Goal: Information Seeking & Learning: Find contact information

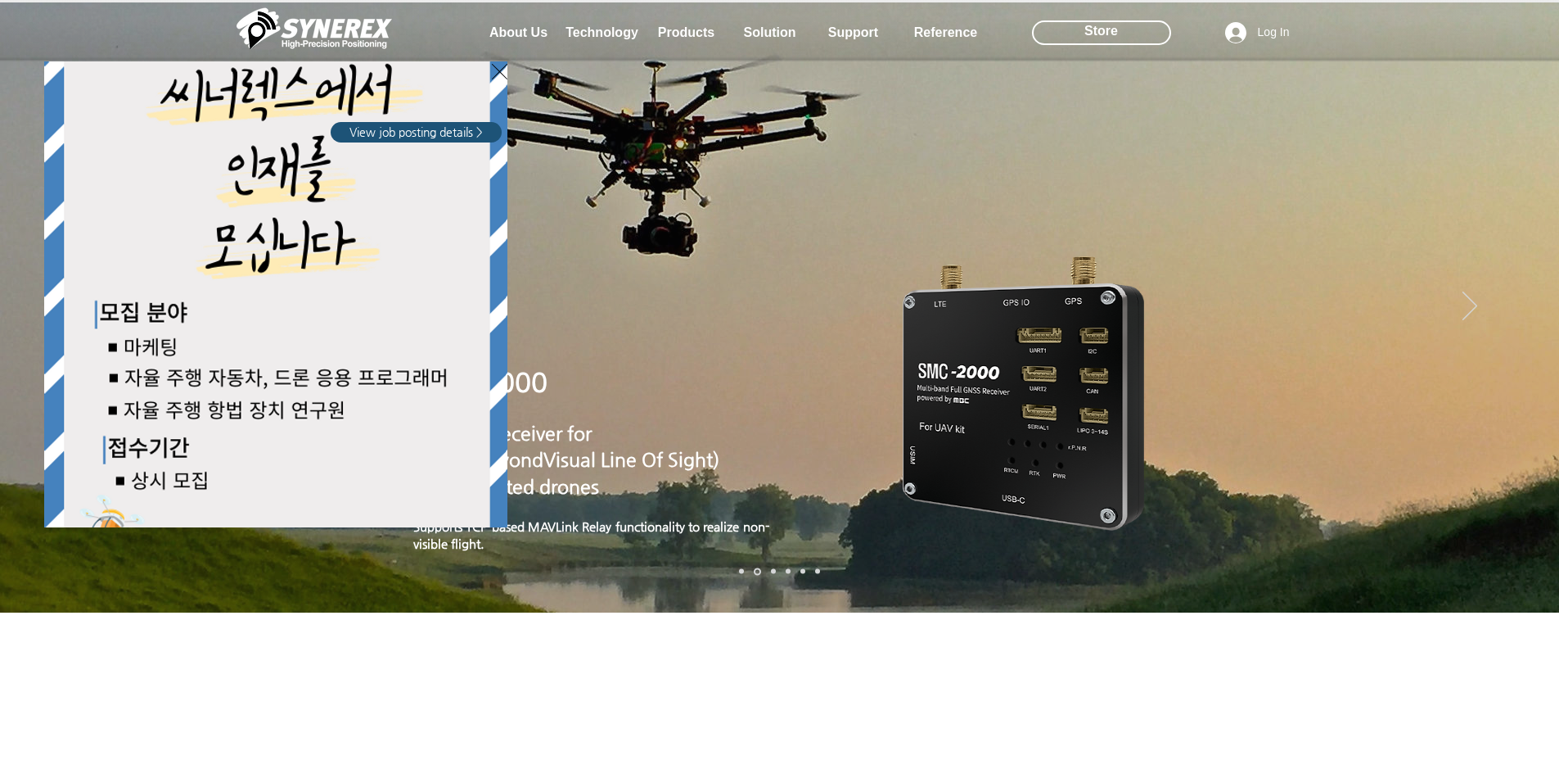
click at [520, 35] on div "LimX Dinamics" at bounding box center [779, 387] width 1559 height 774
click at [521, 35] on div "LimX Dinamics" at bounding box center [779, 387] width 1559 height 774
drag, startPoint x: 1127, startPoint y: 641, endPoint x: 1114, endPoint y: 621, distance: 23.6
click at [1127, 640] on div "LimX Dinamics" at bounding box center [779, 387] width 1559 height 774
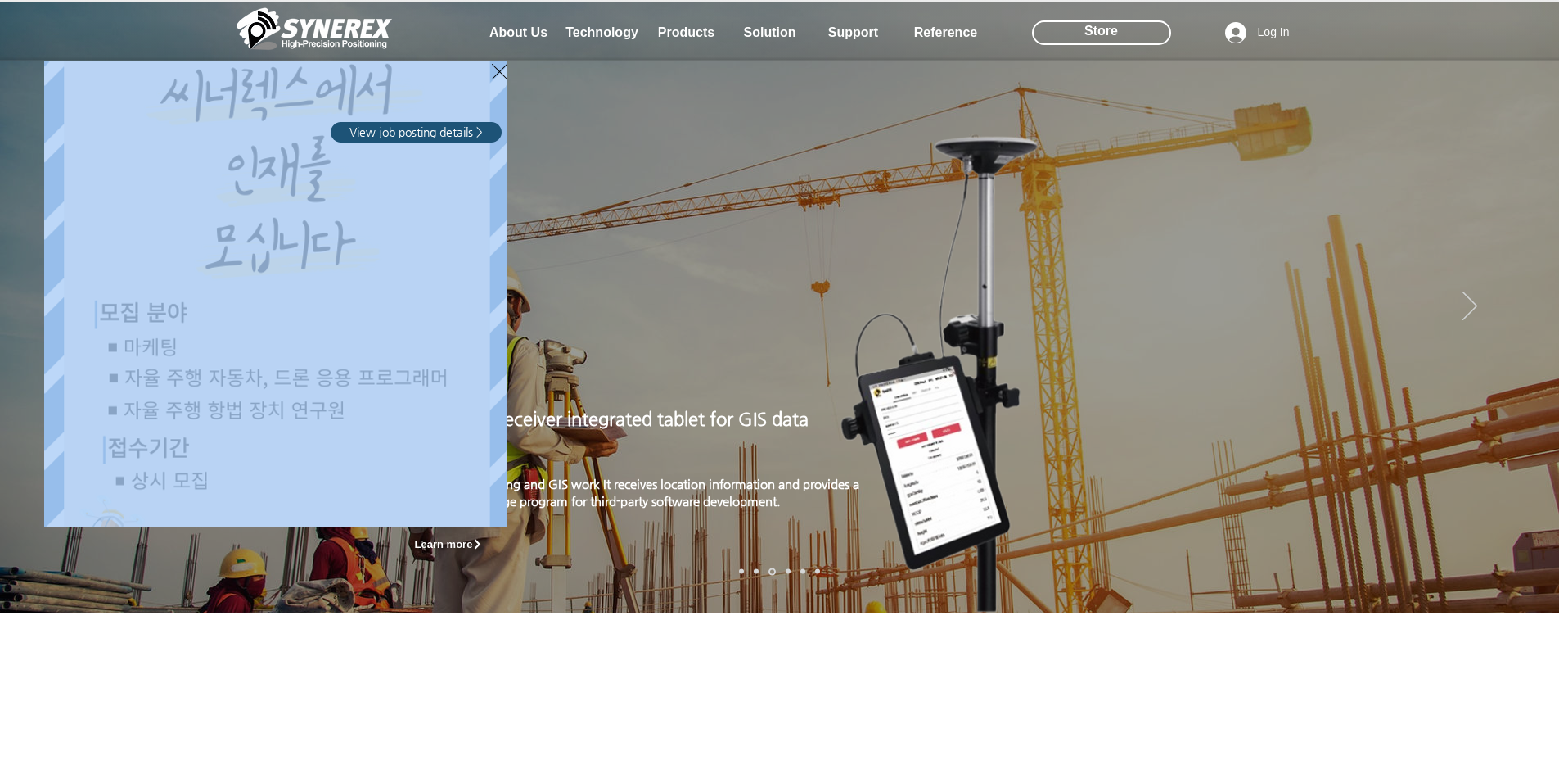
drag, startPoint x: 118, startPoint y: 89, endPoint x: 473, endPoint y: 325, distance: 426.3
click at [356, 334] on div "View job posting details >" at bounding box center [198, 278] width 315 height 494
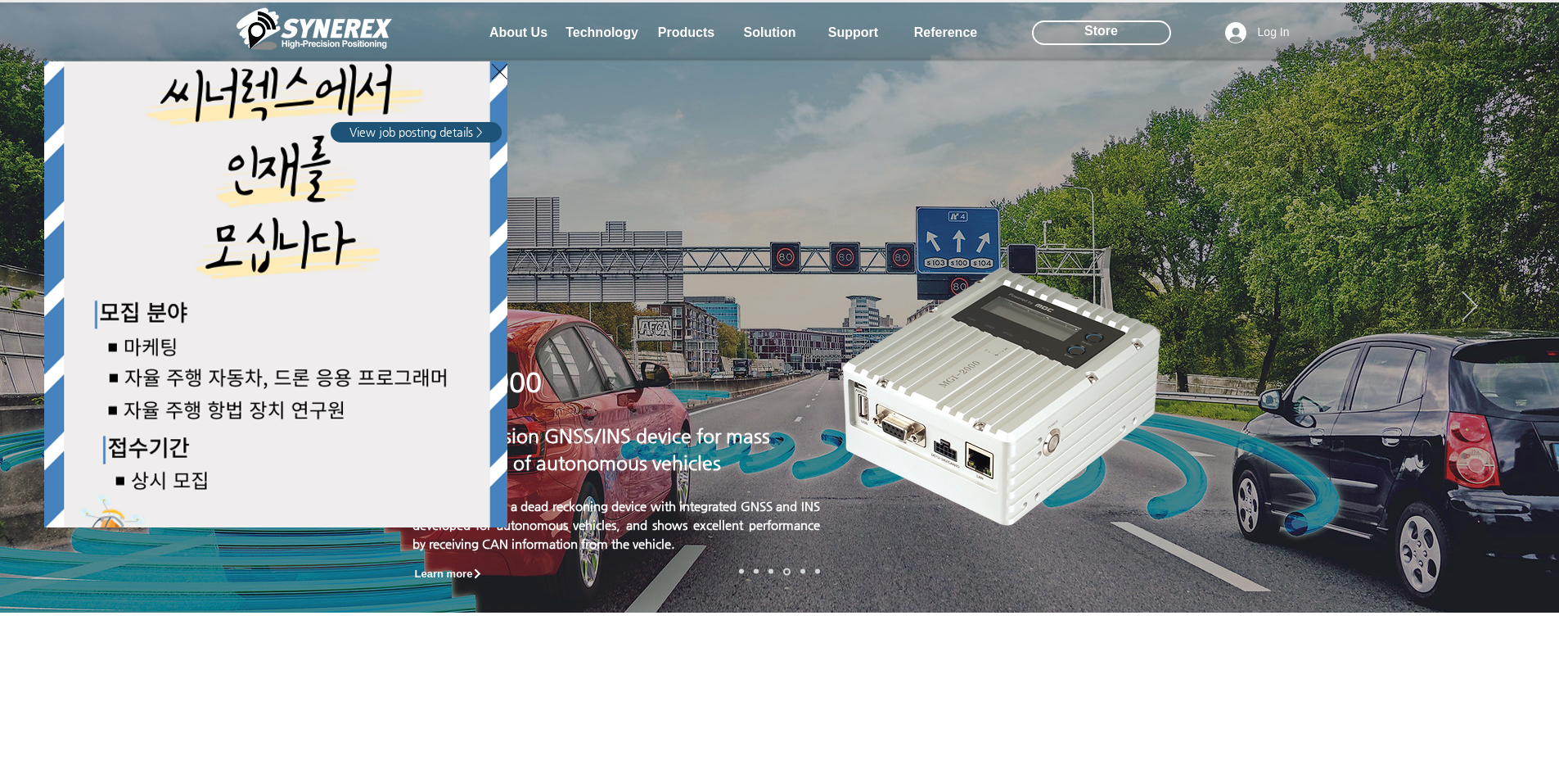
click at [1525, 300] on div "LimX Dinamics" at bounding box center [779, 387] width 1559 height 774
click at [1522, 297] on div "LimX Dinamics" at bounding box center [779, 387] width 1559 height 774
click at [409, 131] on span "View job posting details >" at bounding box center [416, 132] width 133 height 16
click at [265, 295] on img "LimX Dinamics" at bounding box center [275, 294] width 463 height 466
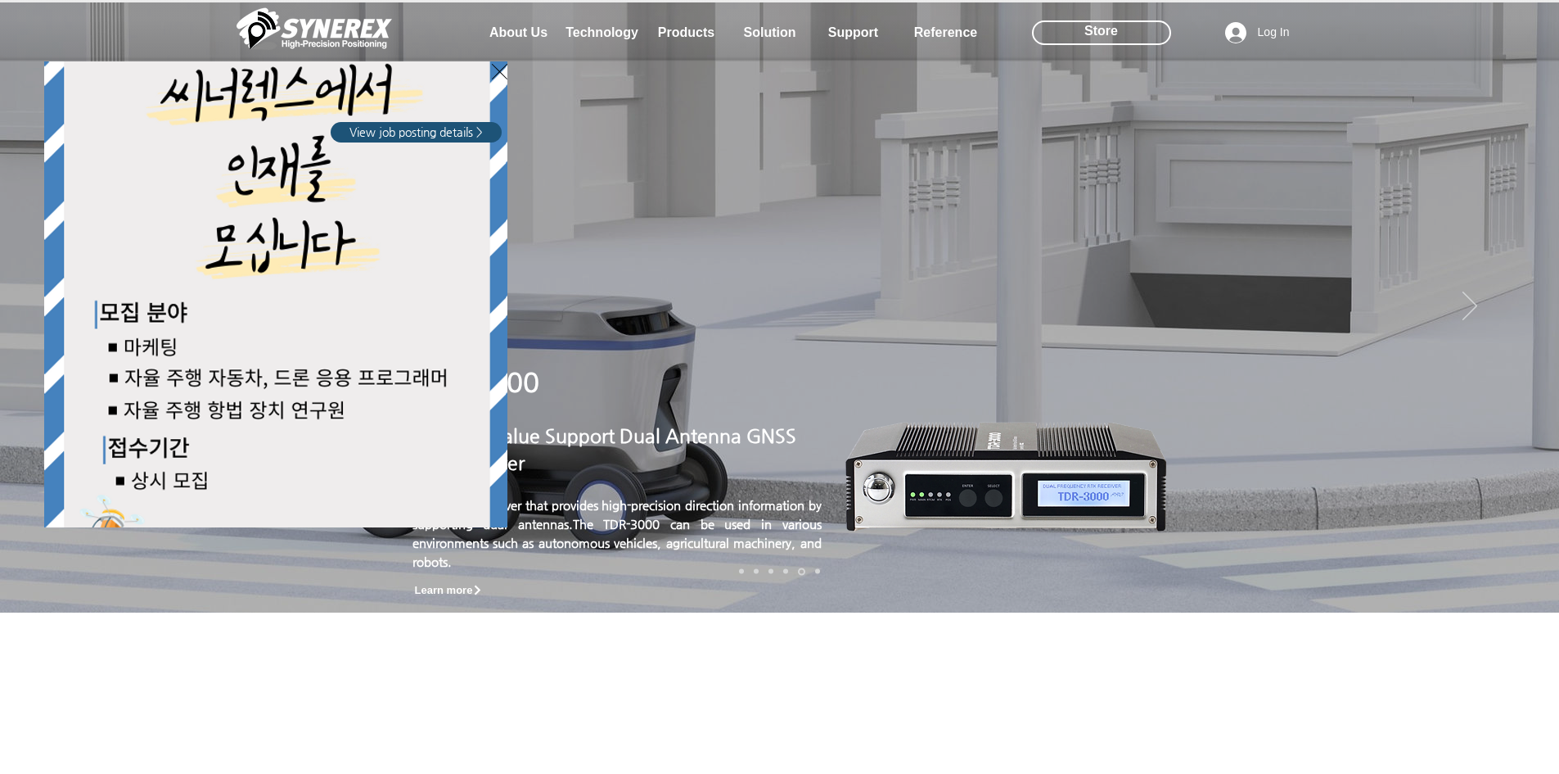
click at [1523, 300] on div "LimX Dinamics" at bounding box center [779, 387] width 1559 height 774
click at [522, 35] on div "LimX Dinamics" at bounding box center [779, 387] width 1559 height 774
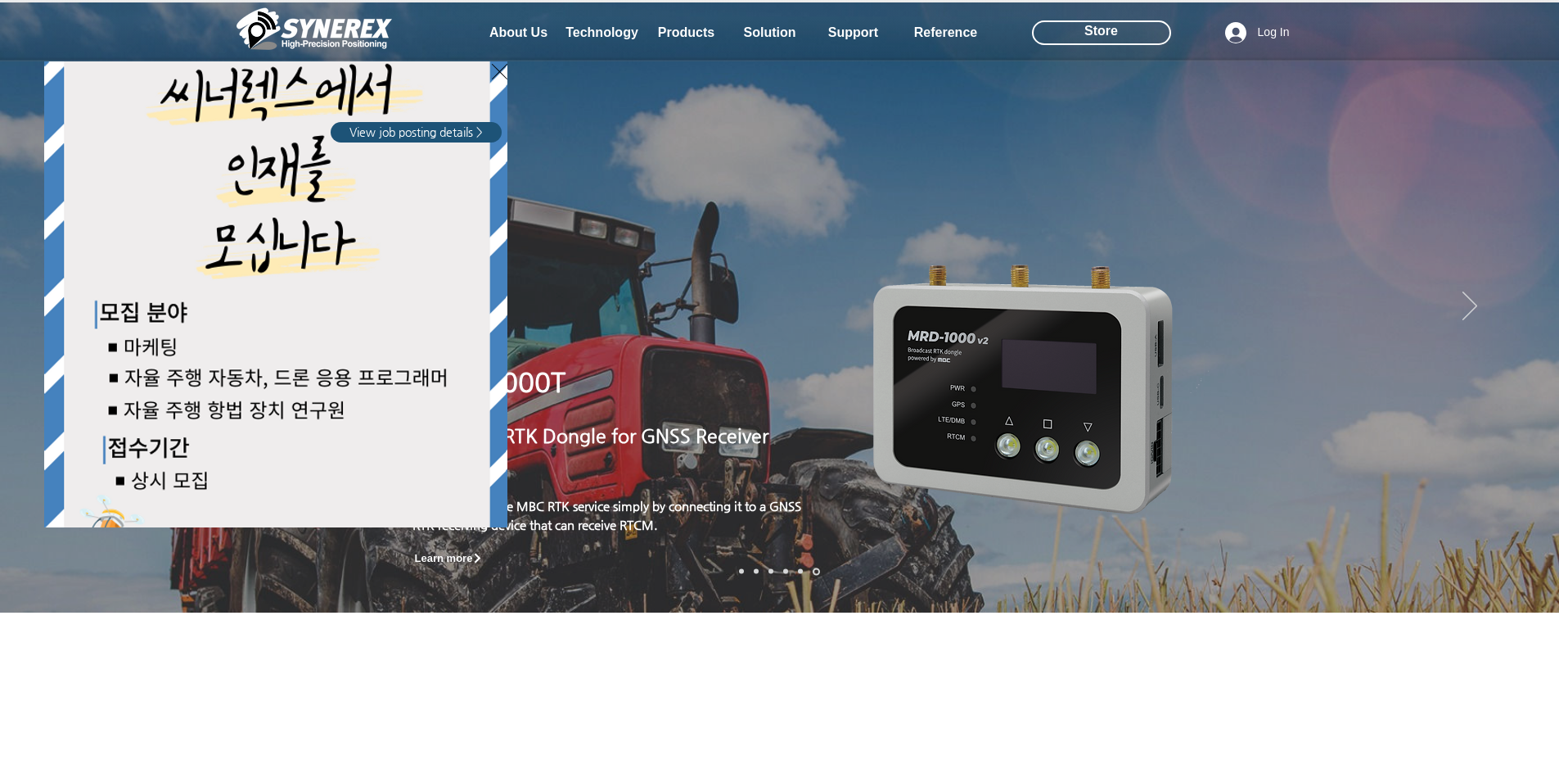
click at [527, 28] on div "LimX Dinamics" at bounding box center [779, 387] width 1559 height 774
click at [650, 25] on div "LimX Dinamics" at bounding box center [779, 387] width 1559 height 774
click at [491, 37] on div "LimX Dinamics" at bounding box center [779, 387] width 1559 height 774
click at [492, 37] on div "LimX Dinamics" at bounding box center [779, 387] width 1559 height 774
click at [491, 33] on div "LimX Dinamics" at bounding box center [779, 387] width 1559 height 774
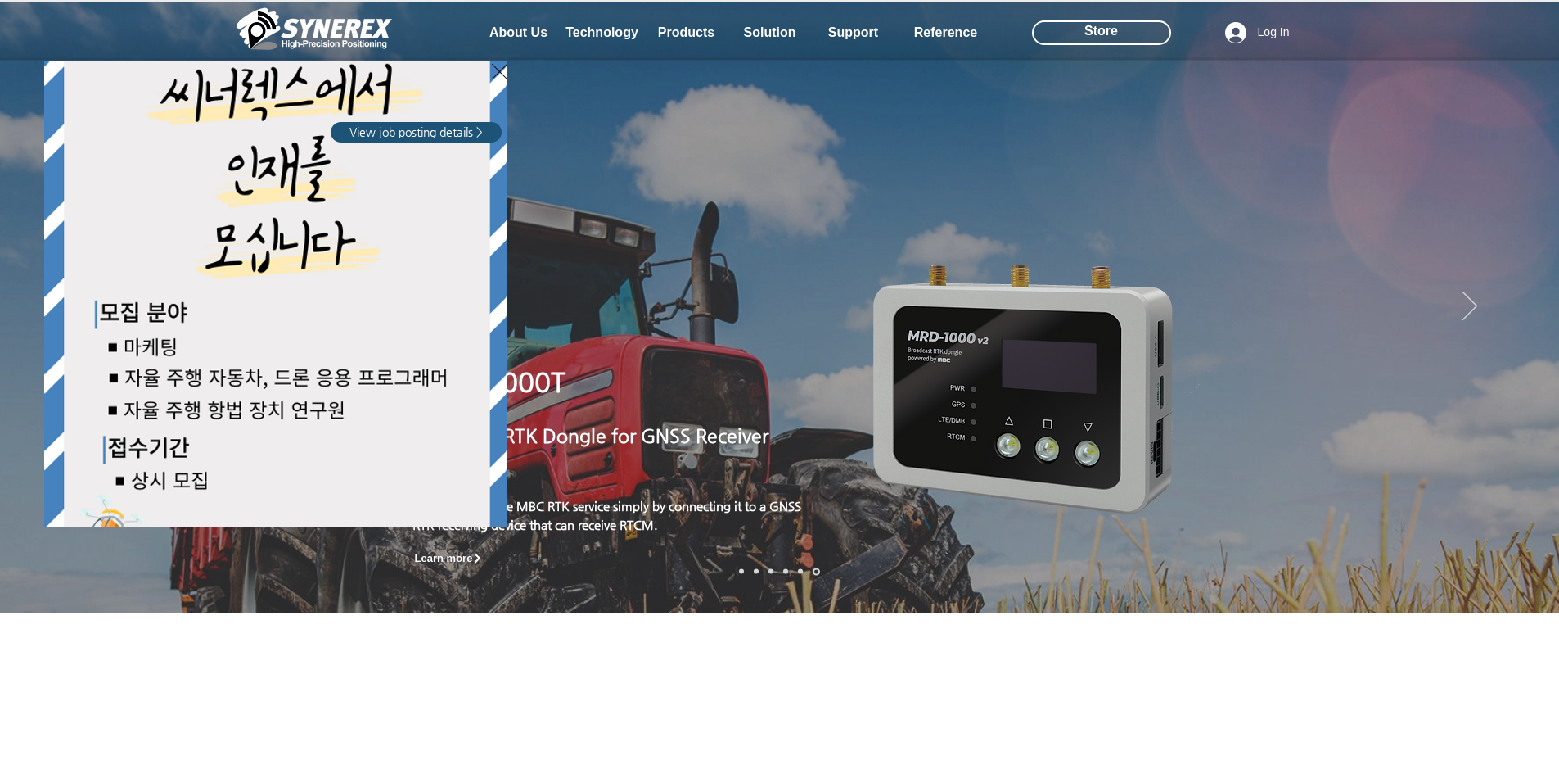
click at [492, 28] on div "LimX Dinamics" at bounding box center [779, 387] width 1559 height 774
drag, startPoint x: 493, startPoint y: 25, endPoint x: 1020, endPoint y: 251, distance: 573.5
click at [495, 25] on div "LimX Dinamics" at bounding box center [779, 387] width 1559 height 774
drag, startPoint x: 1520, startPoint y: 304, endPoint x: 1502, endPoint y: 318, distance: 22.8
click at [1518, 305] on div "LimX Dinamics" at bounding box center [779, 387] width 1559 height 774
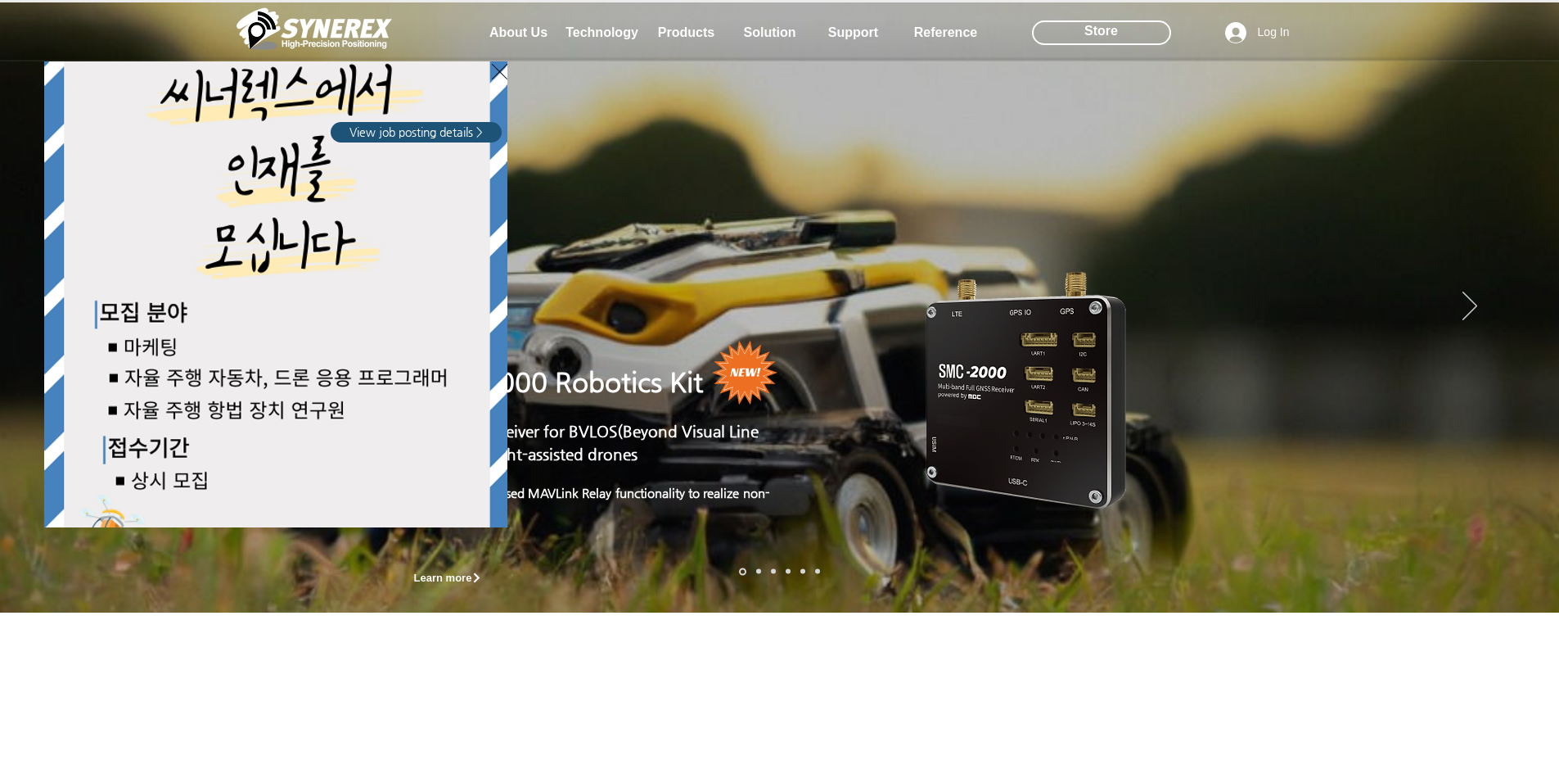
click at [1369, 616] on div "LimX Dinamics" at bounding box center [779, 387] width 1559 height 774
click at [489, 657] on div "LimX Dinamics" at bounding box center [779, 387] width 1559 height 774
drag, startPoint x: 278, startPoint y: 306, endPoint x: 240, endPoint y: 356, distance: 63.0
click at [277, 308] on img "LimX Dinamics" at bounding box center [275, 294] width 463 height 466
drag, startPoint x: 150, startPoint y: 459, endPoint x: 185, endPoint y: 375, distance: 91.4
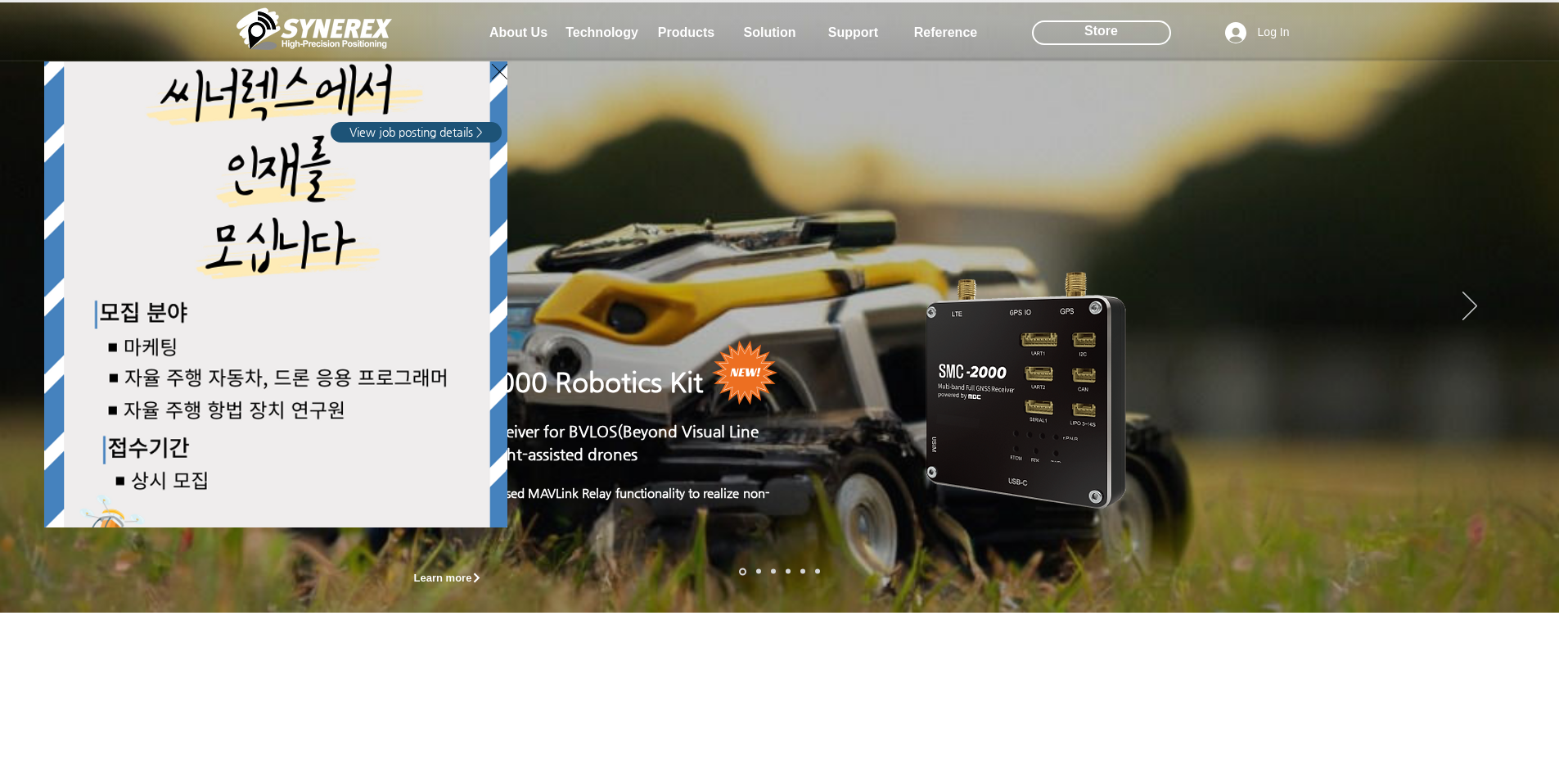
click at [149, 460] on img "LimX Dinamics" at bounding box center [275, 294] width 463 height 466
click at [364, 256] on img "LimX Dinamics" at bounding box center [275, 294] width 463 height 466
click at [437, 580] on div "LimX Dinamics" at bounding box center [779, 387] width 1559 height 774
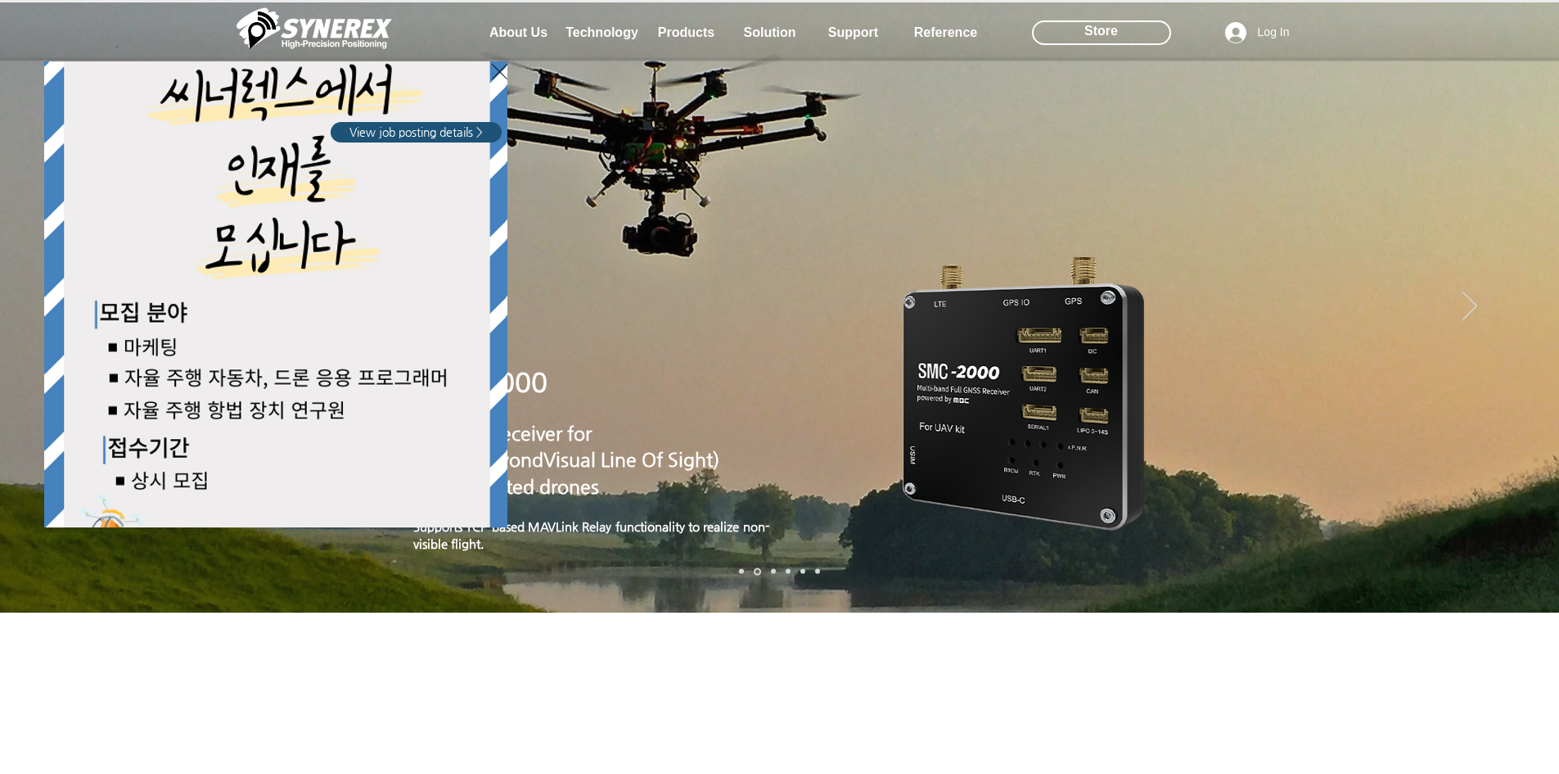
click at [471, 131] on span "View job posting details >" at bounding box center [416, 132] width 133 height 16
click at [562, 247] on div "LimX Dinamics" at bounding box center [779, 387] width 1559 height 774
click at [530, 31] on div "LimX Dinamics" at bounding box center [779, 387] width 1559 height 774
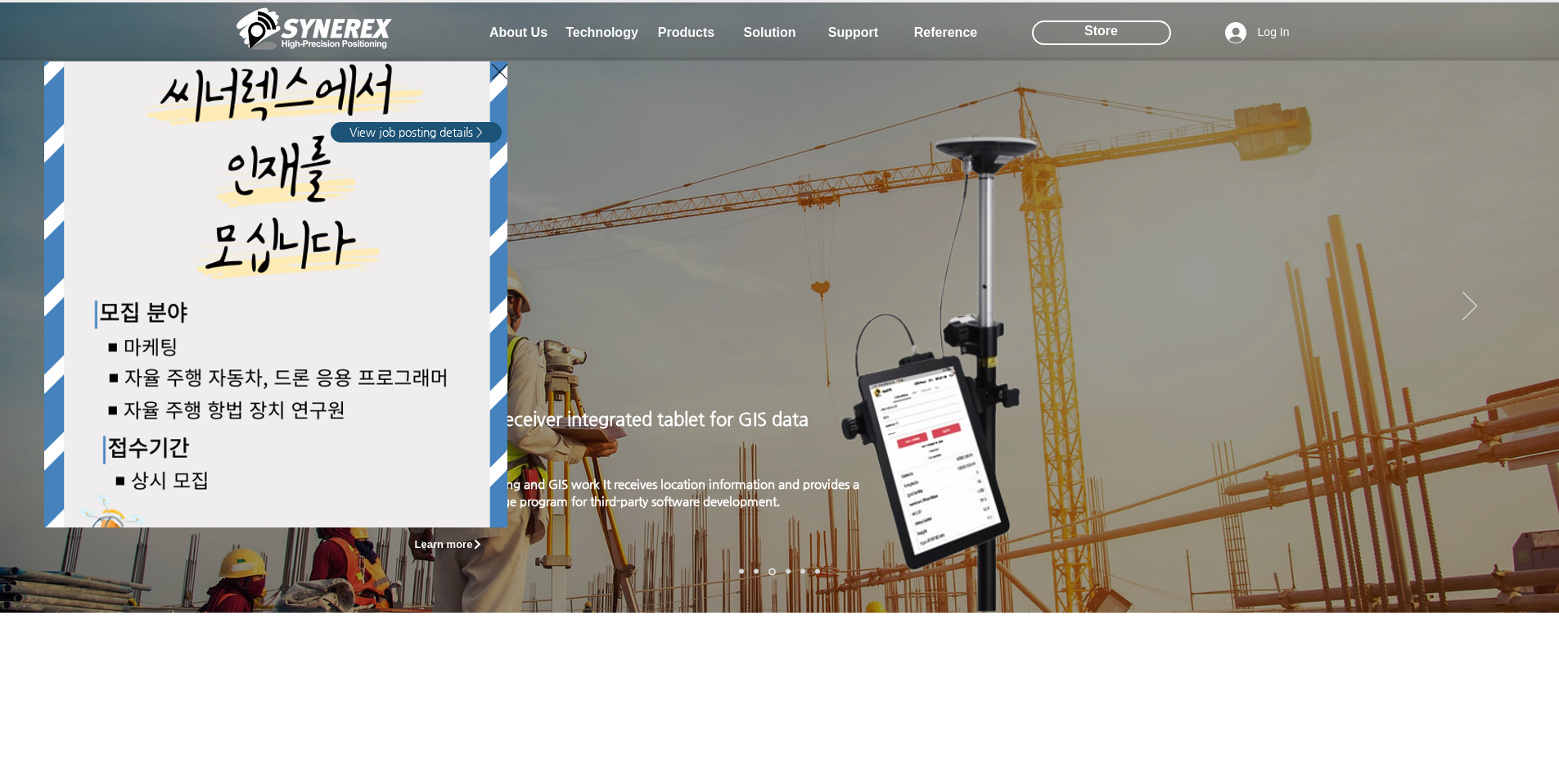
click at [1463, 298] on div "LimX Dinamics" at bounding box center [779, 387] width 1559 height 774
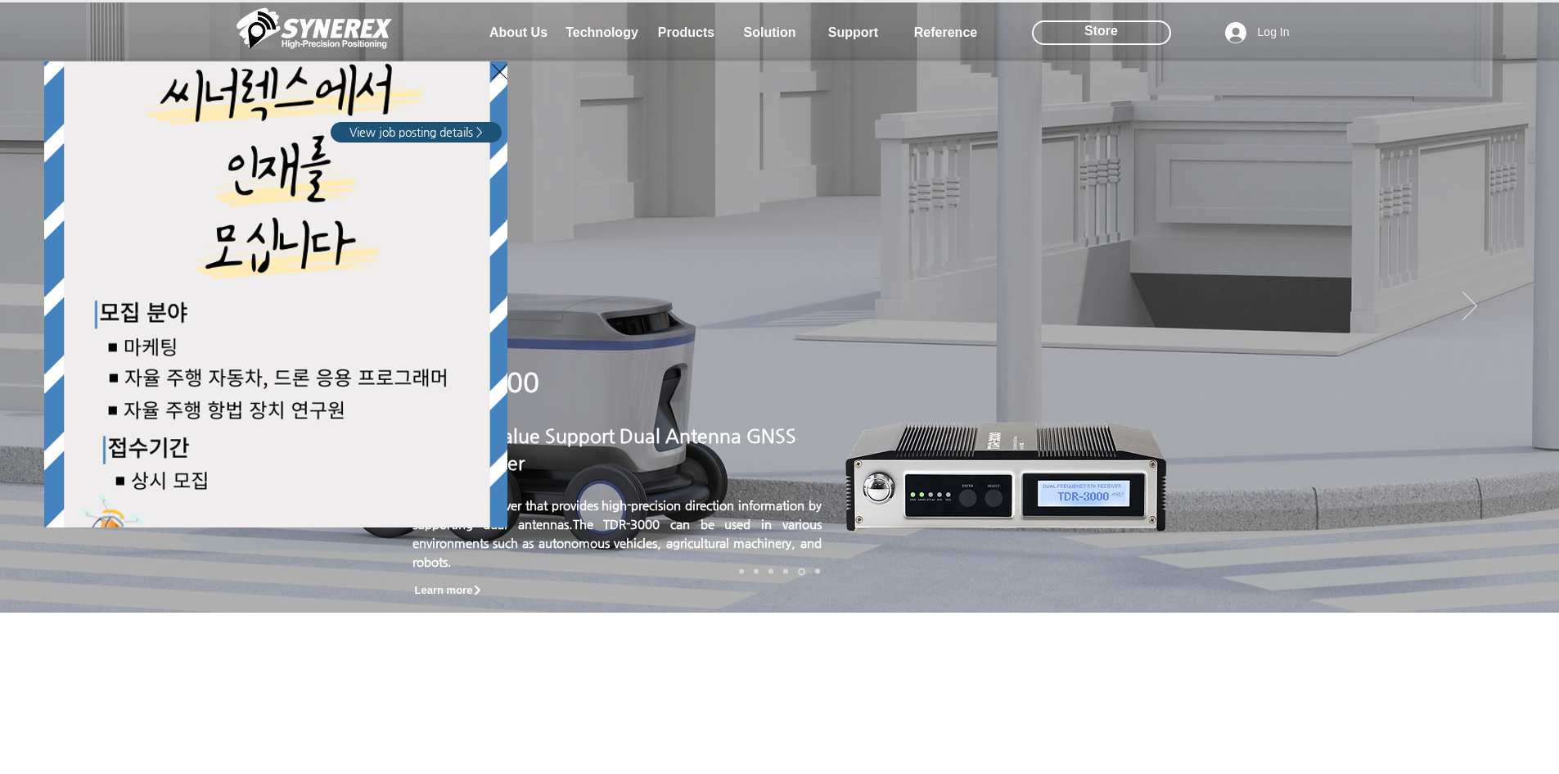
click at [531, 34] on div "LimX Dinamics" at bounding box center [779, 387] width 1559 height 774
click at [342, 218] on img "LimX Dinamics" at bounding box center [275, 294] width 463 height 466
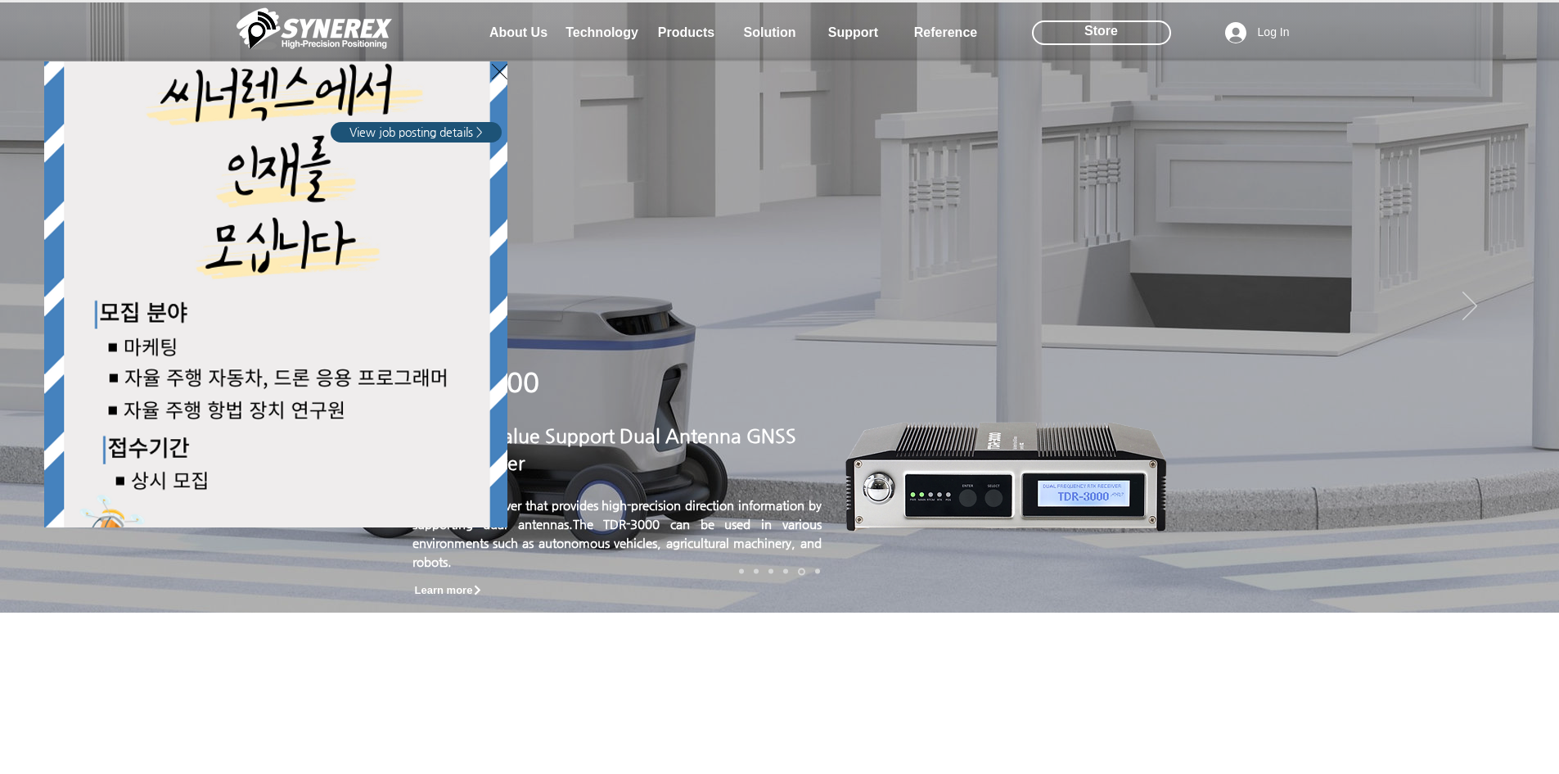
click at [246, 300] on img "LimX Dinamics" at bounding box center [275, 294] width 463 height 466
drag, startPoint x: 246, startPoint y: 301, endPoint x: 312, endPoint y: 330, distance: 71.5
click at [247, 303] on img "LimX Dinamics" at bounding box center [275, 294] width 463 height 466
click at [1467, 295] on div "LimX Dinamics" at bounding box center [779, 387] width 1559 height 774
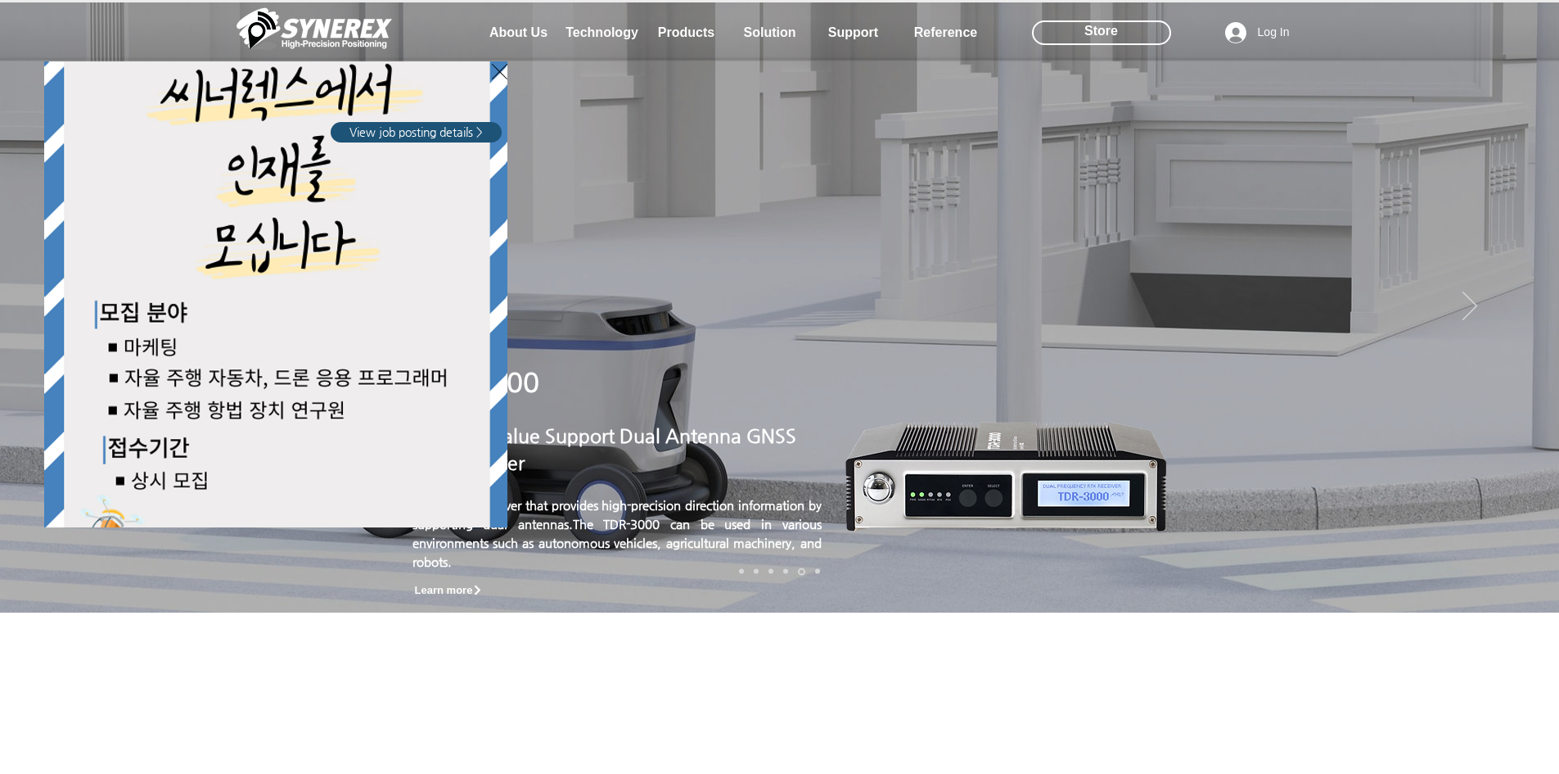
click at [1467, 295] on div "LimX Dinamics" at bounding box center [779, 387] width 1559 height 774
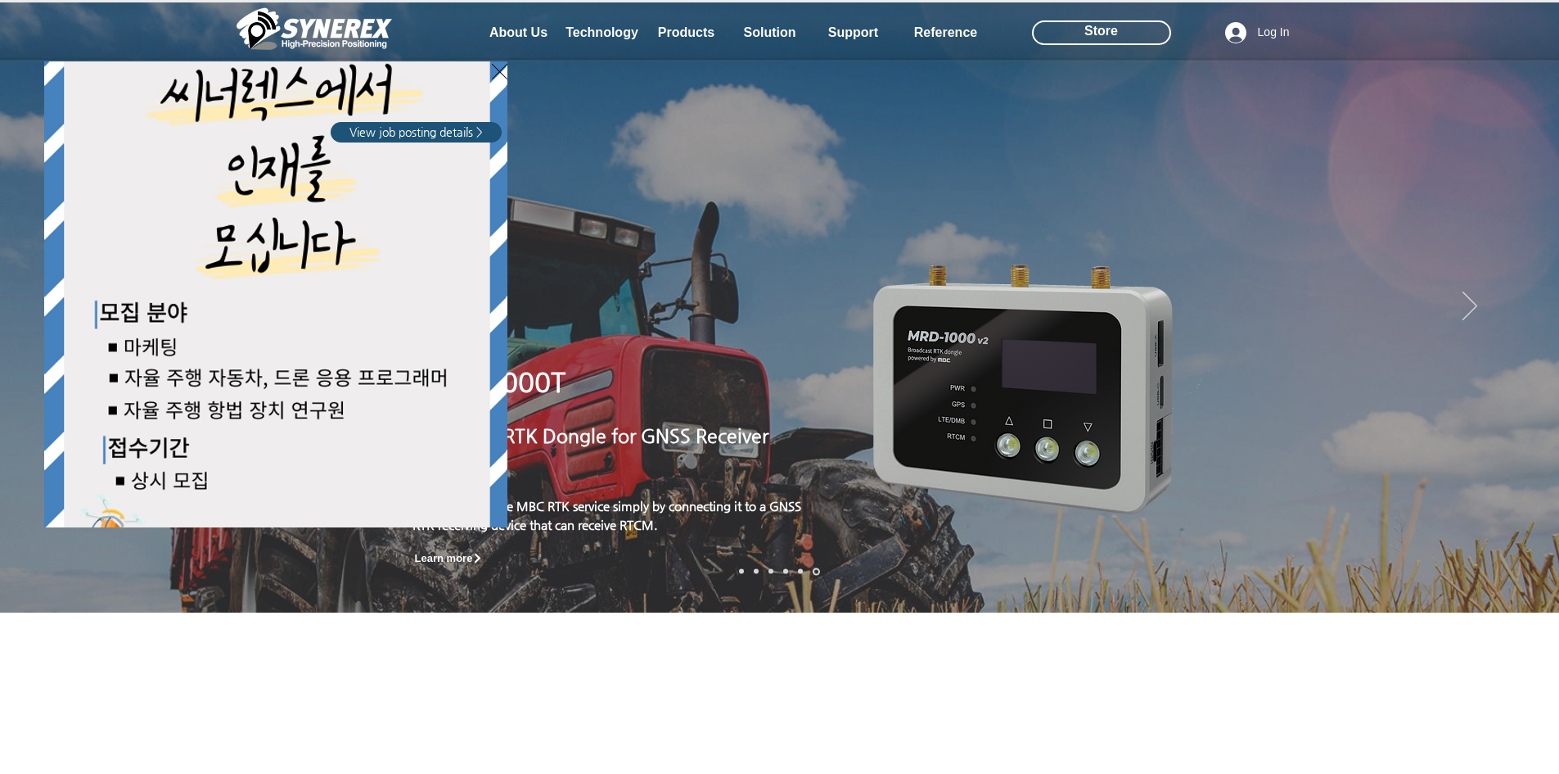
click at [526, 25] on div "LimX Dinamics" at bounding box center [779, 387] width 1559 height 774
click at [539, 25] on div "LimX Dinamics" at bounding box center [779, 387] width 1559 height 774
click at [538, 27] on div "LimX Dinamics" at bounding box center [779, 387] width 1559 height 774
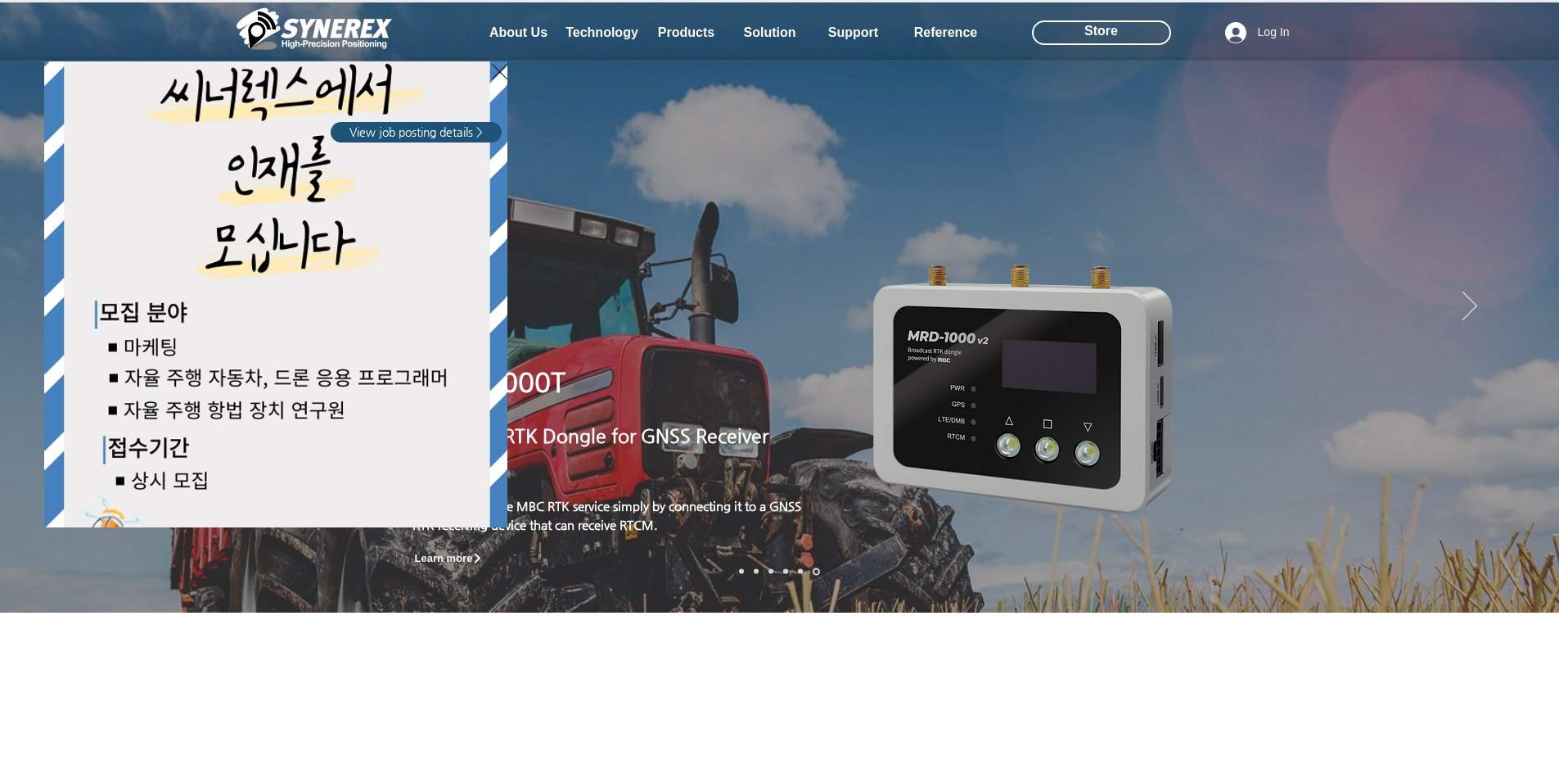
click at [538, 27] on div "LimX Dinamics" at bounding box center [779, 387] width 1559 height 774
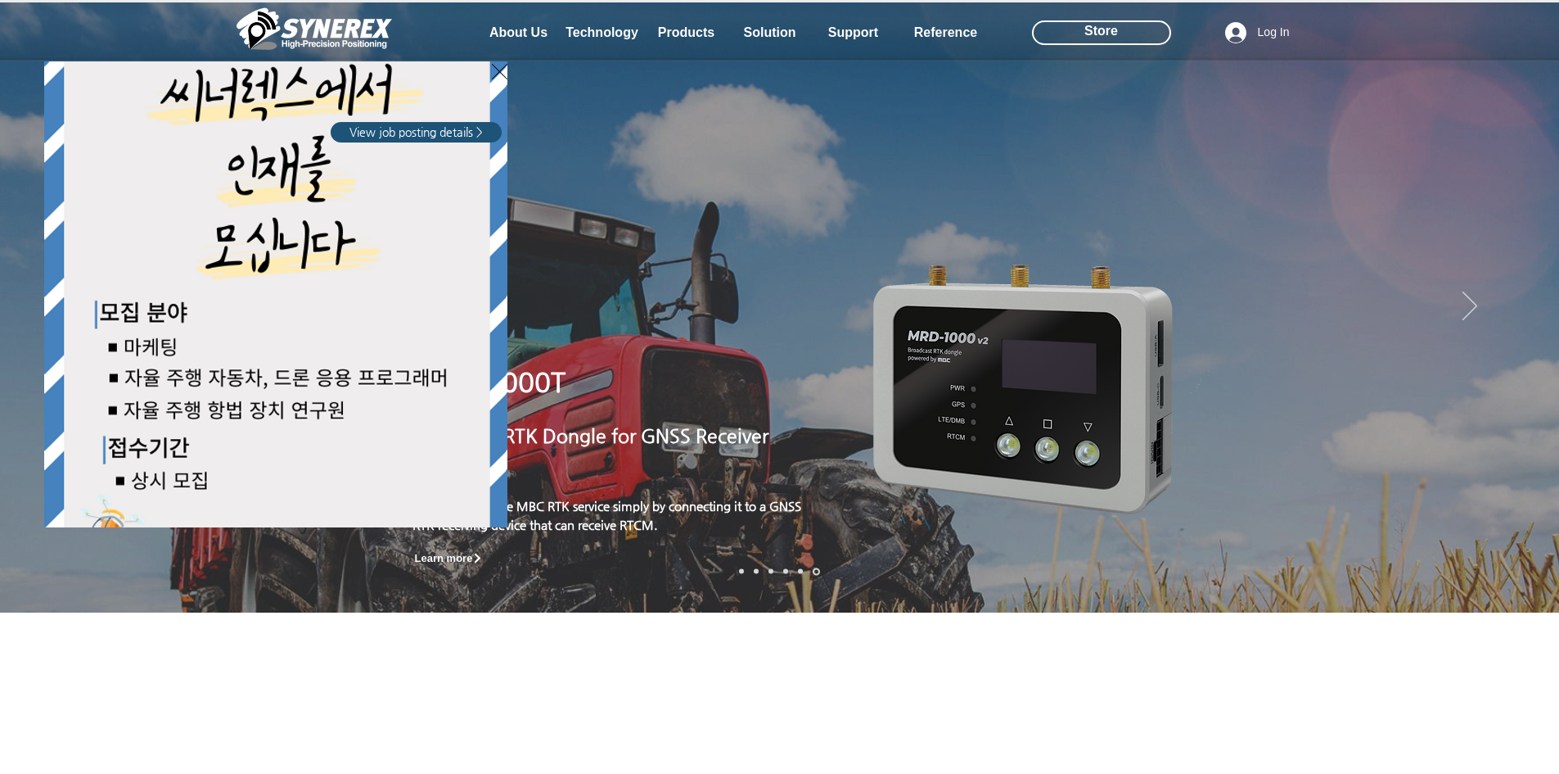
click at [538, 27] on div "LimX Dinamics" at bounding box center [779, 387] width 1559 height 774
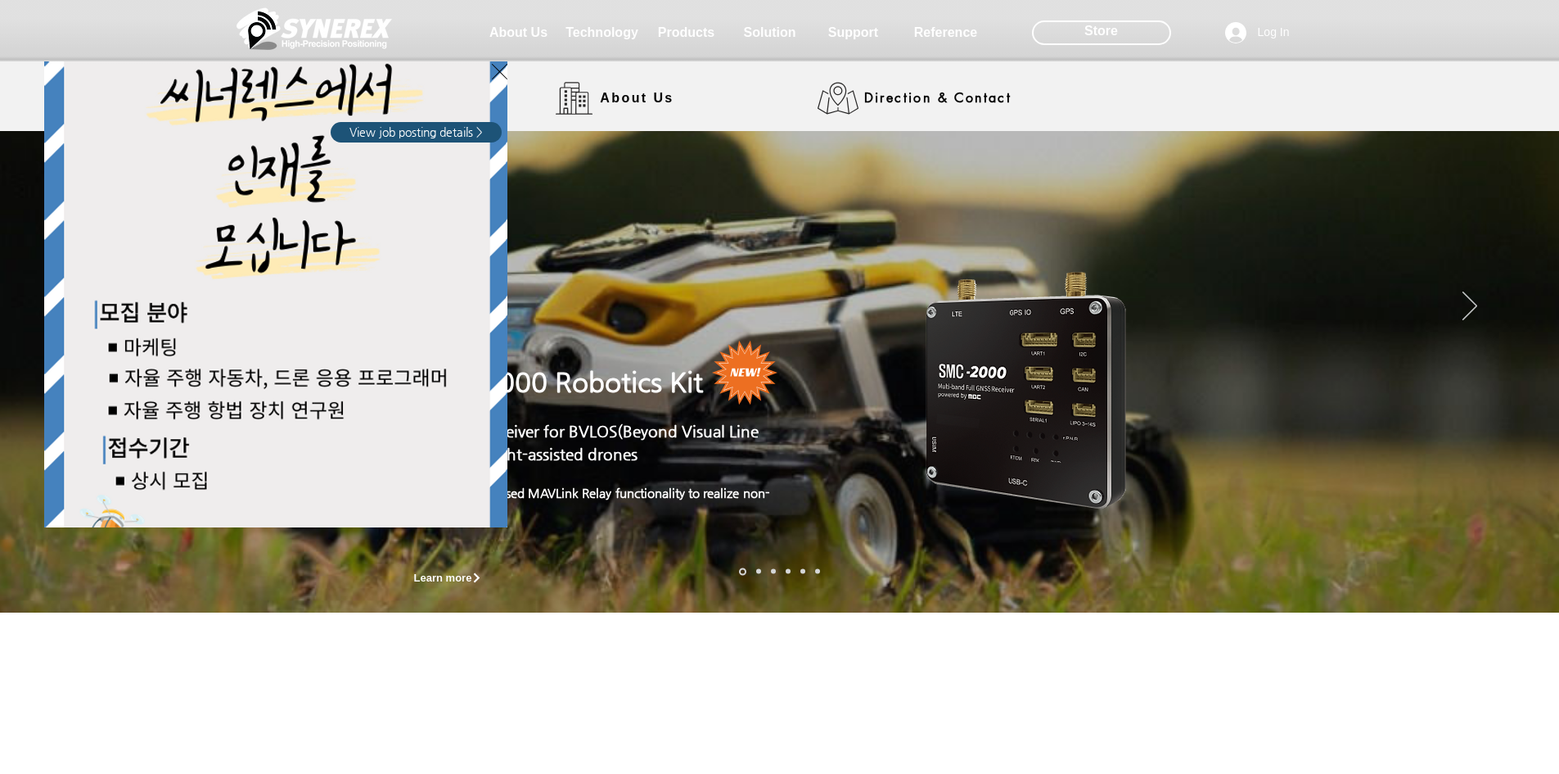
click at [521, 35] on div "LimX Dinamics" at bounding box center [779, 387] width 1559 height 774
click at [613, 34] on div "LimX Dinamics" at bounding box center [779, 387] width 1559 height 774
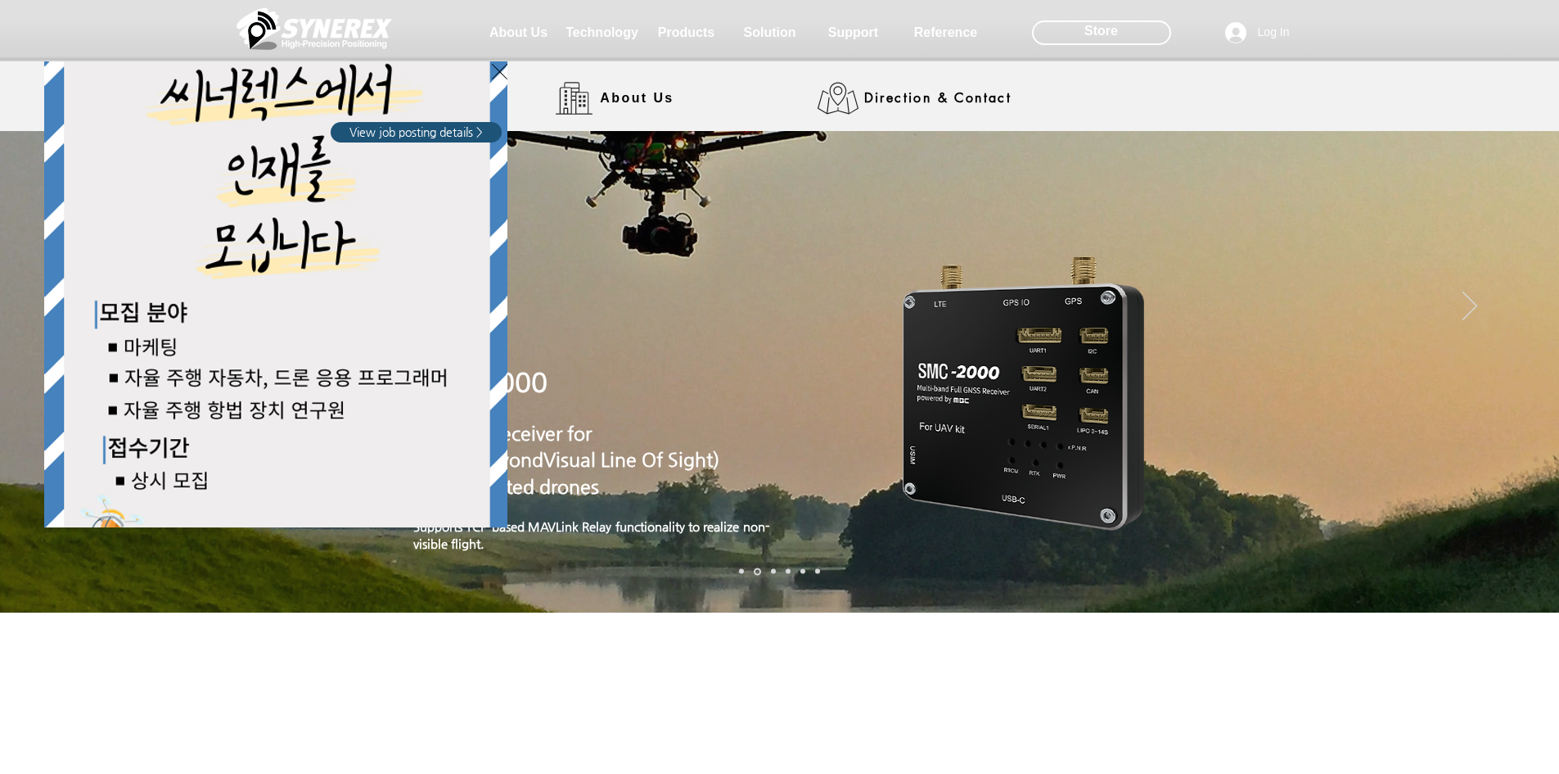
click at [616, 97] on div "LimX Dinamics" at bounding box center [779, 387] width 1559 height 774
click at [617, 95] on div "LimX Dinamics" at bounding box center [779, 387] width 1559 height 774
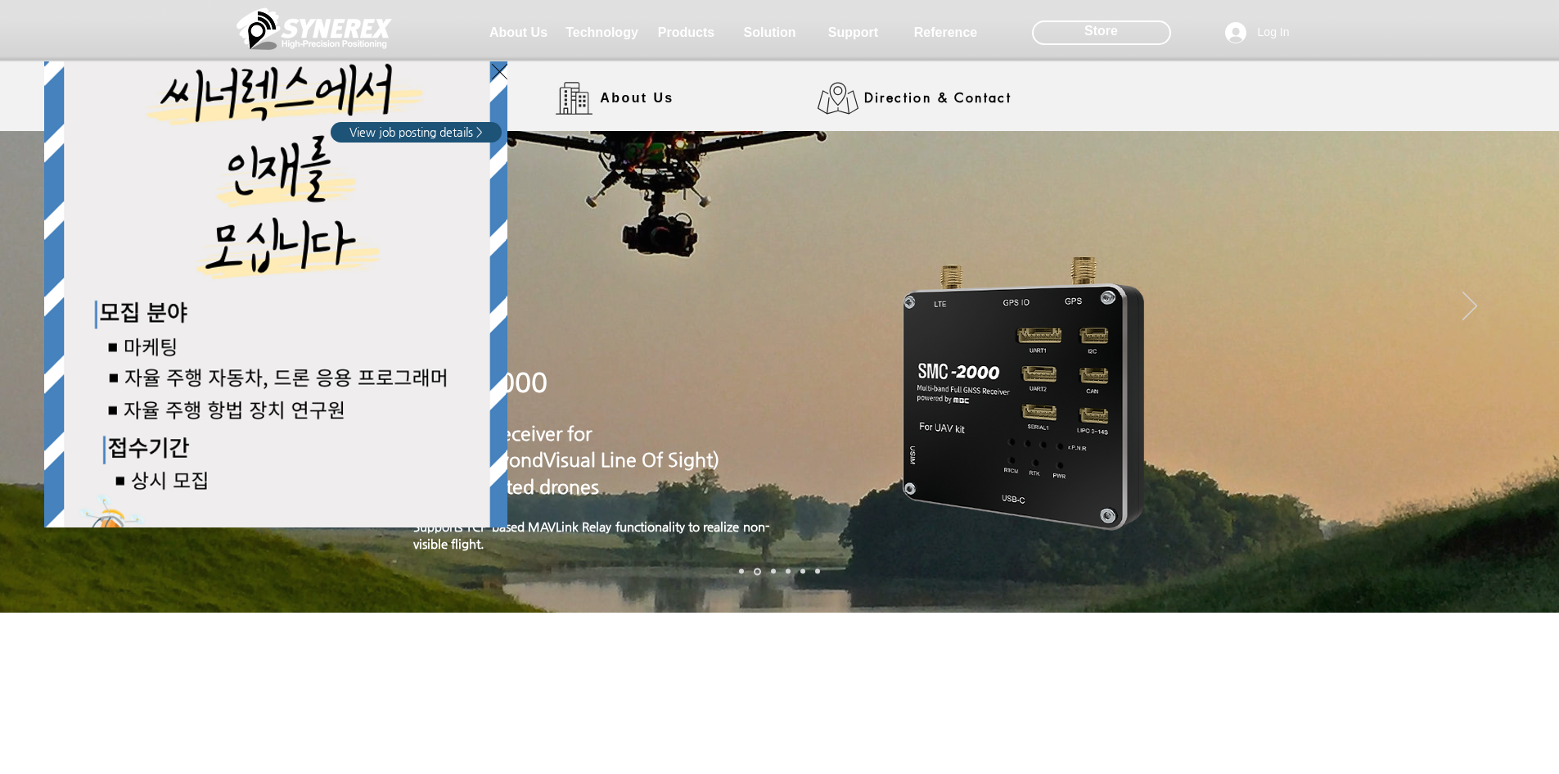
click at [617, 95] on div "LimX Dinamics" at bounding box center [779, 387] width 1559 height 774
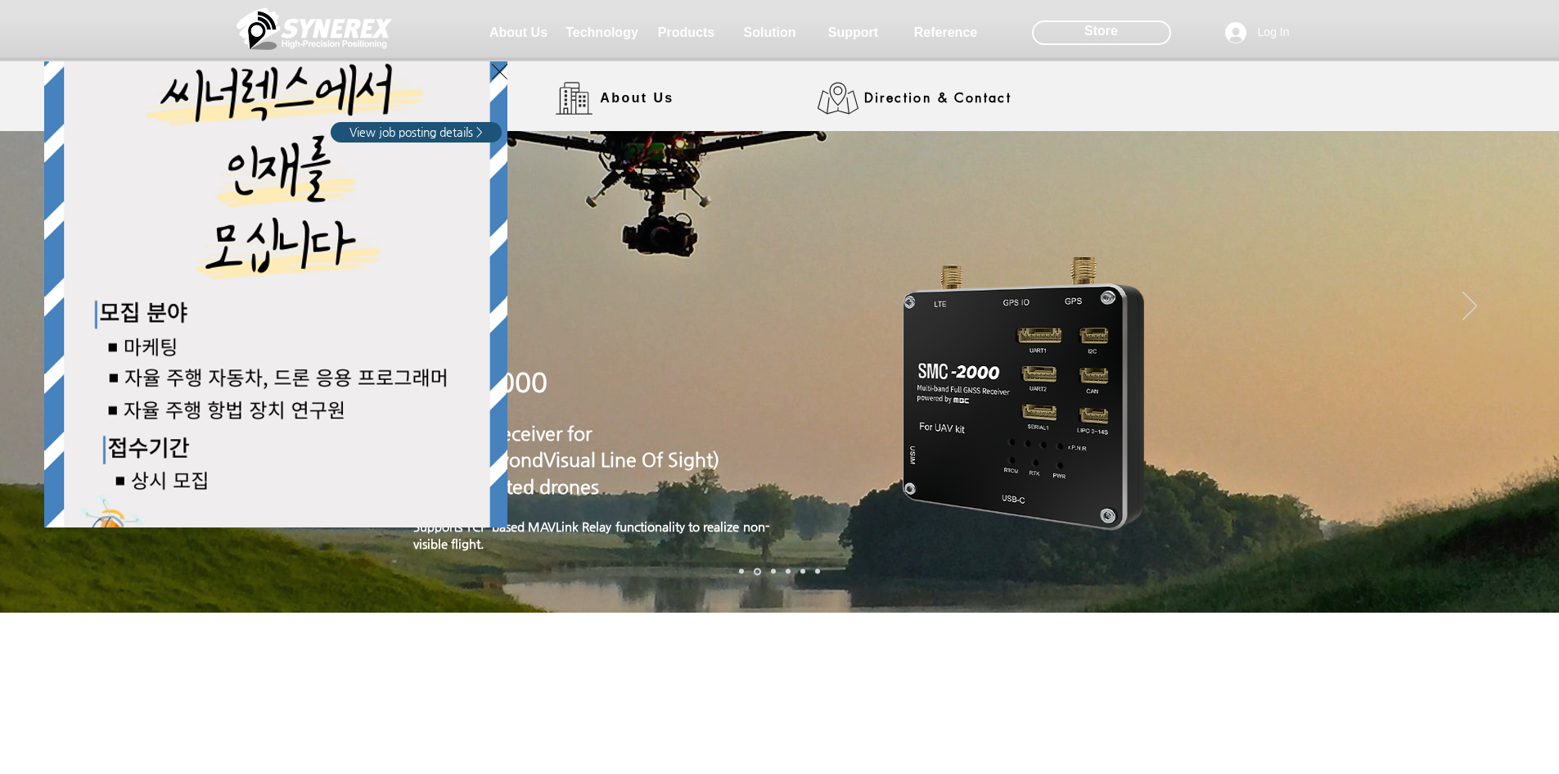
click at [617, 95] on div "LimX Dinamics" at bounding box center [779, 387] width 1559 height 774
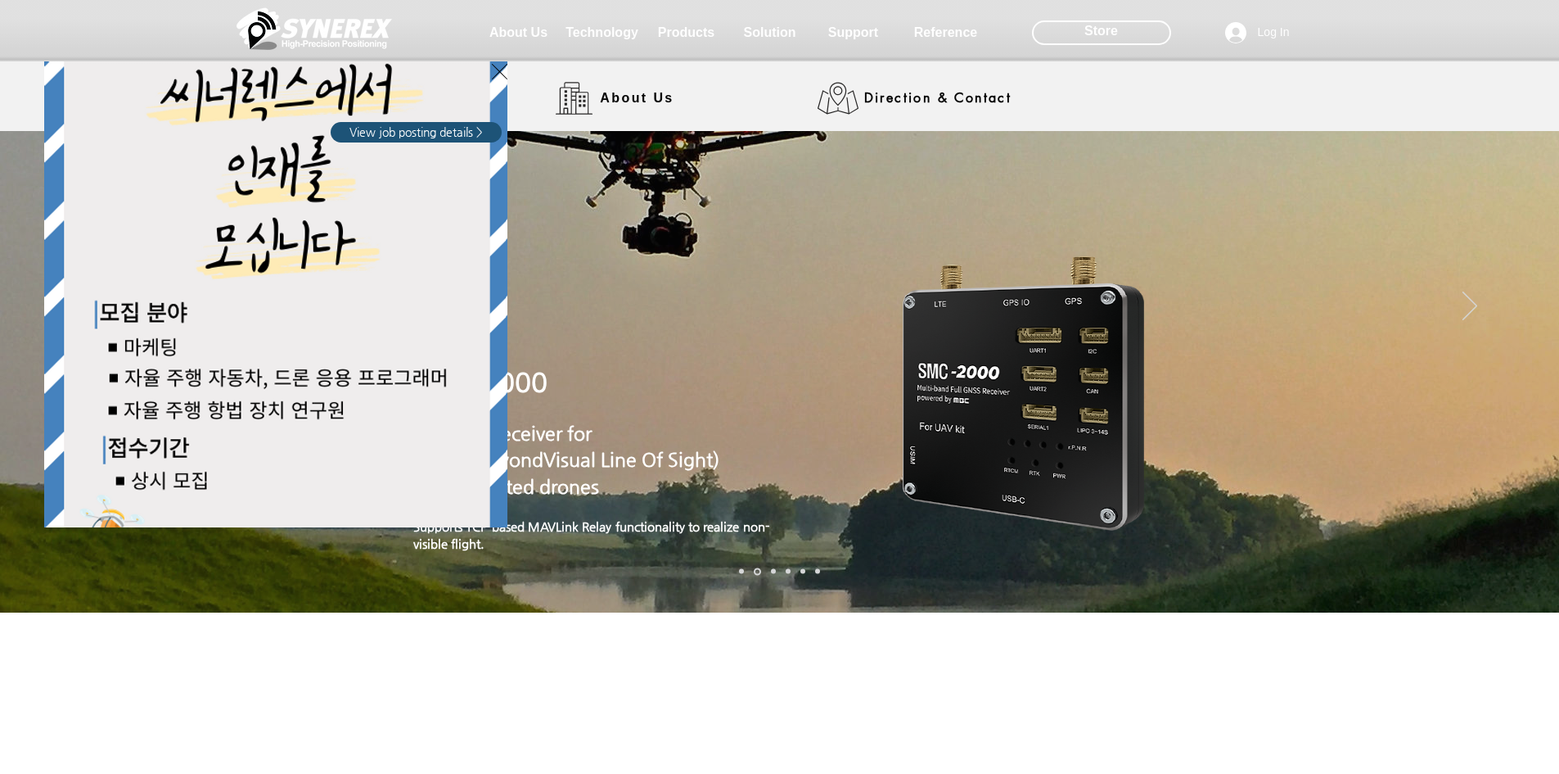
click at [617, 95] on div "LimX Dinamics" at bounding box center [779, 387] width 1559 height 774
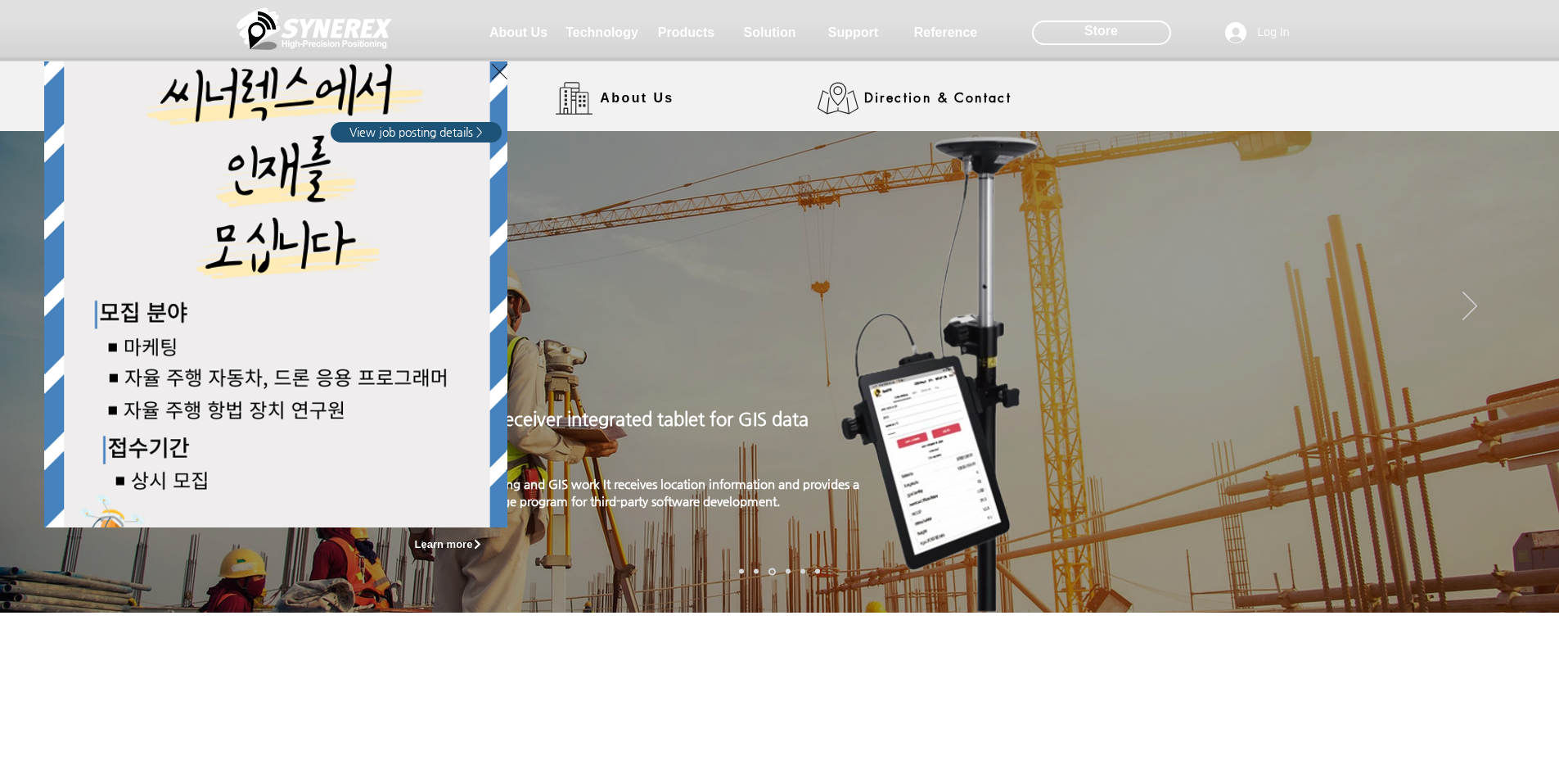
click at [1475, 297] on div "LimX Dinamics" at bounding box center [779, 387] width 1559 height 774
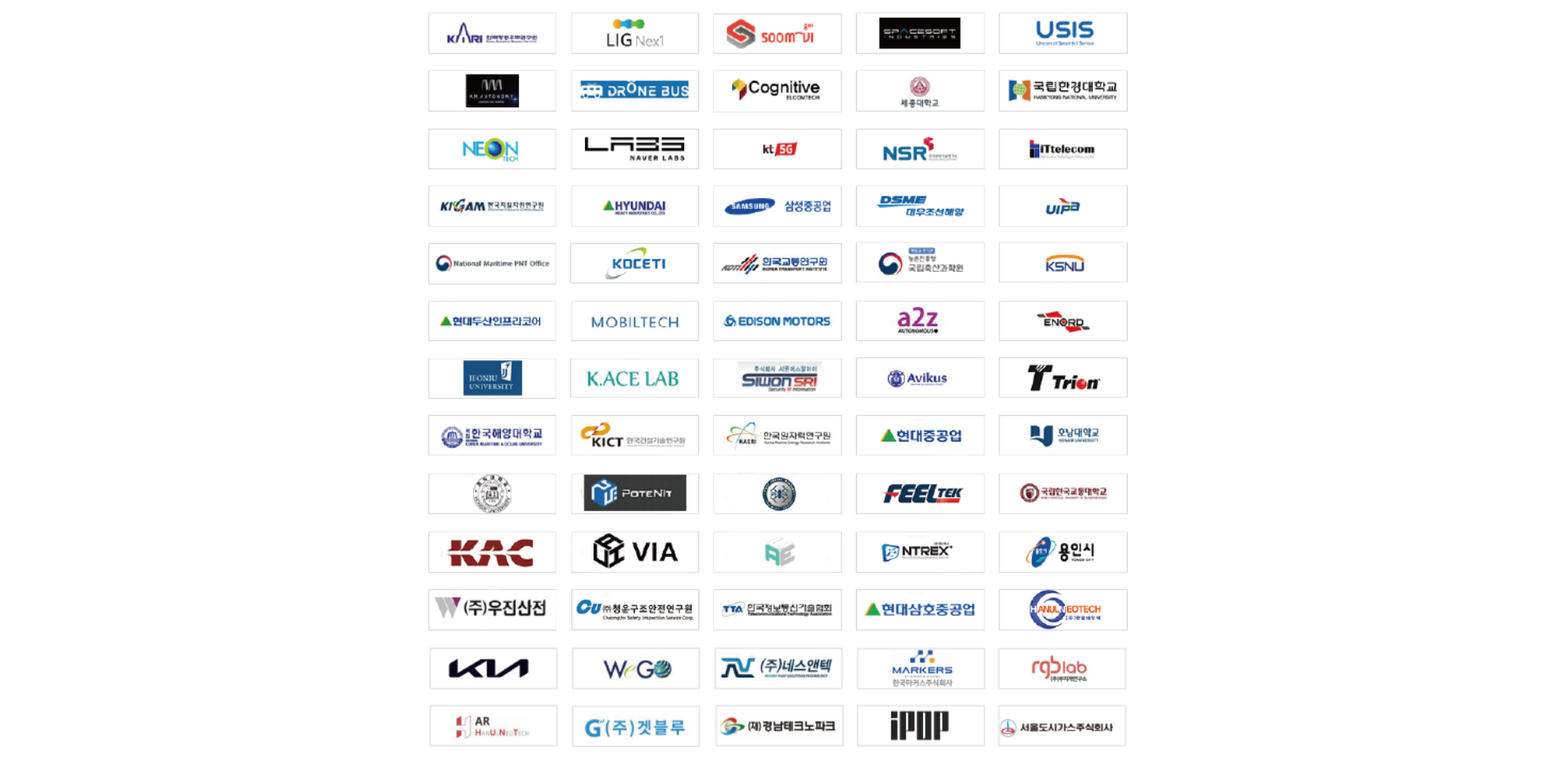
scroll to position [3724, 0]
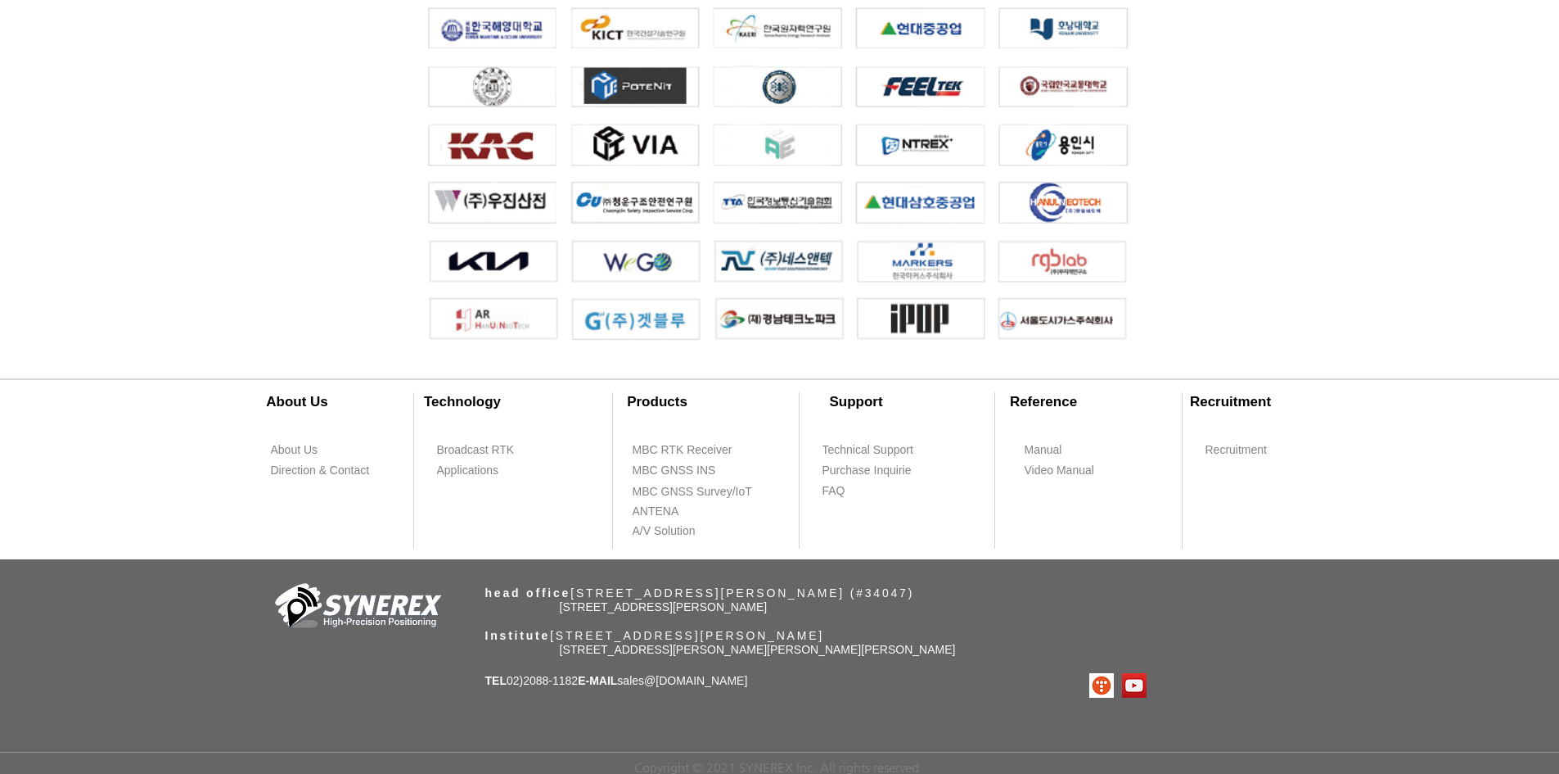
drag, startPoint x: 566, startPoint y: 604, endPoint x: 906, endPoint y: 605, distance: 340.5
click at [906, 605] on p "[STREET_ADDRESS][PERSON_NAME]" at bounding box center [785, 607] width 450 height 16
drag, startPoint x: 482, startPoint y: 584, endPoint x: 1129, endPoint y: 581, distance: 646.7
click at [1129, 581] on div "​About Us ​Technology About Us Broadcast RTK Direction & Contact Applications P…" at bounding box center [779, 562] width 1559 height 424
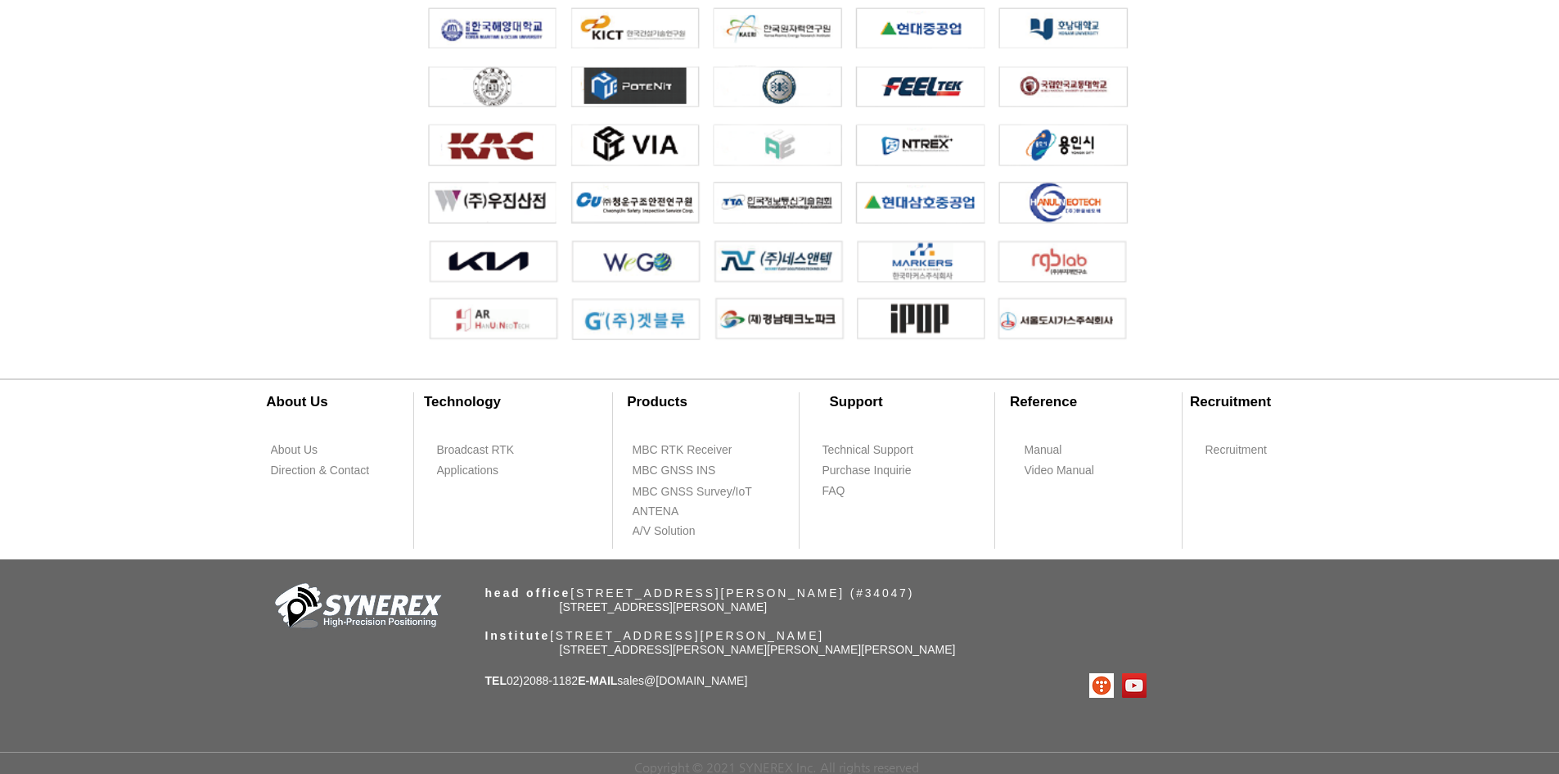
click at [1129, 585] on p "head office ​#510, 70, Yuseong-daero 1689beon-gil, Yuseong-gu, Daejeon (#34047)" at bounding box center [810, 592] width 651 height 14
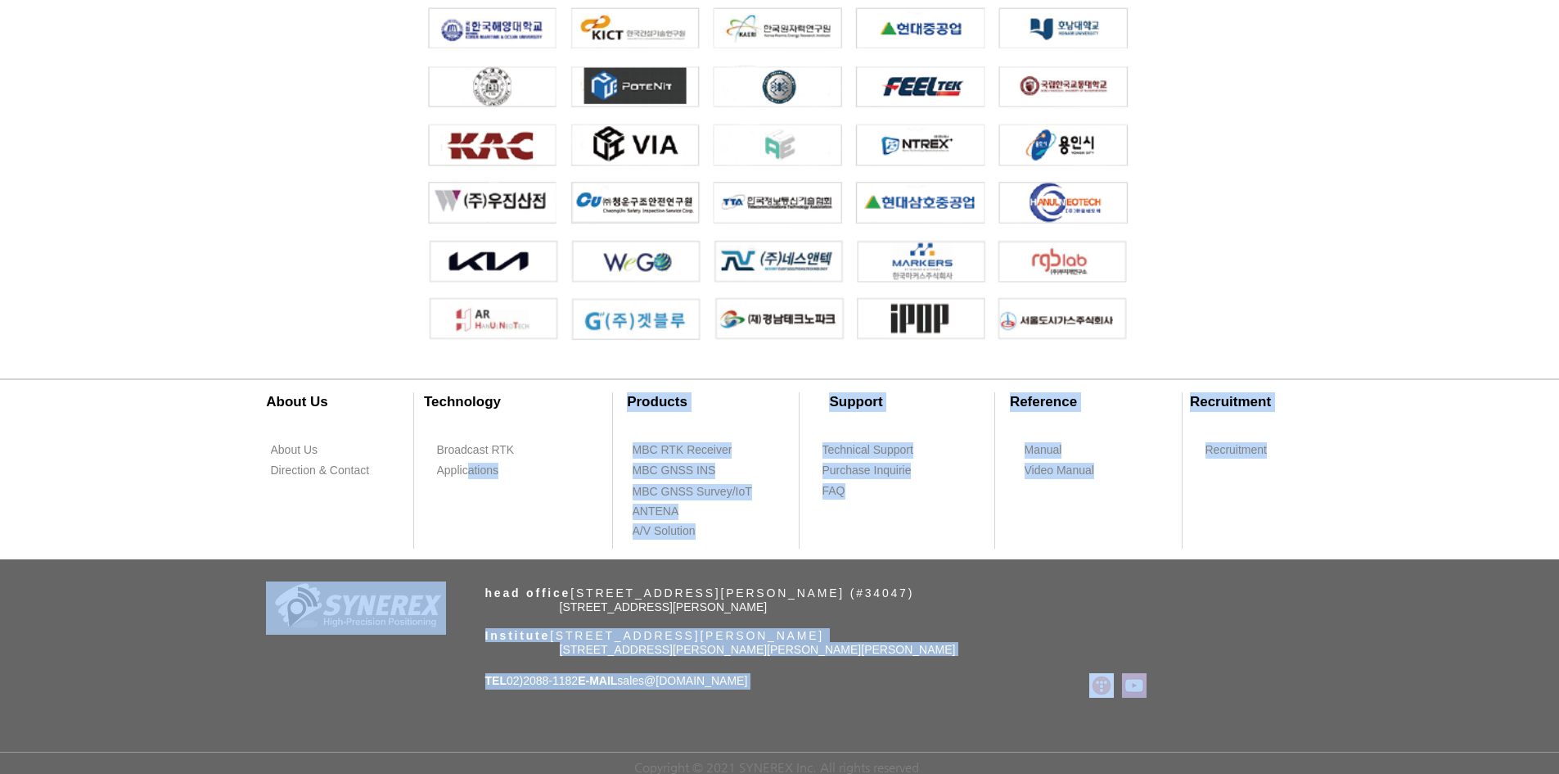
drag, startPoint x: 485, startPoint y: 584, endPoint x: 467, endPoint y: 562, distance: 29.7
click at [467, 562] on div "​About Us ​Technology About Us Broadcast RTK Direction & Contact Applications P…" at bounding box center [779, 562] width 1559 height 424
click at [464, 580] on div "​About Us ​Technology About Us Broadcast RTK Direction & Contact Applications P…" at bounding box center [779, 562] width 1559 height 424
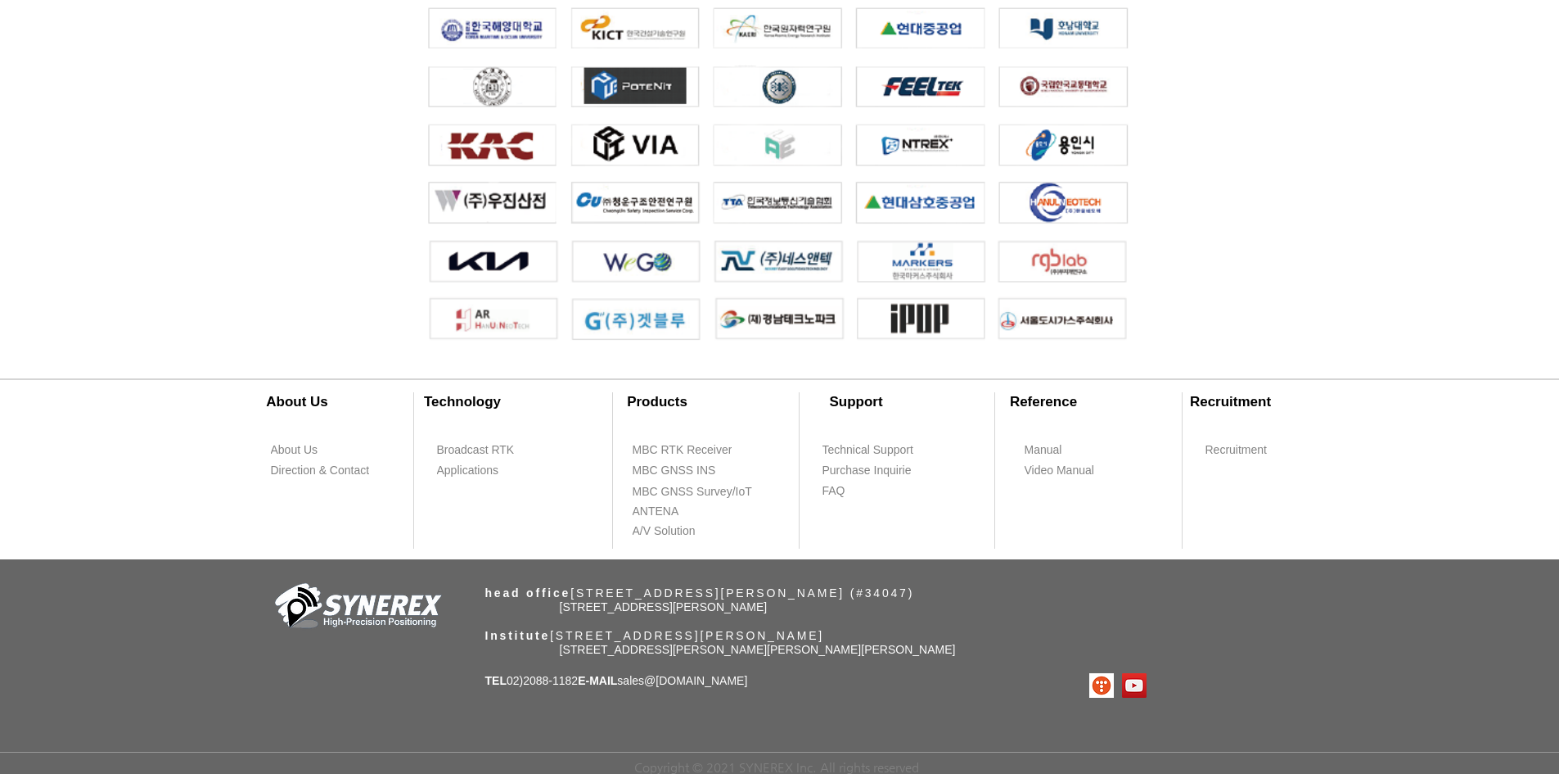
click at [494, 586] on span "head office" at bounding box center [528, 592] width 86 height 13
drag, startPoint x: 486, startPoint y: 585, endPoint x: 1097, endPoint y: 582, distance: 610.6
click at [915, 586] on span "head office ​#510, 70, Yuseong-daero 1689beon-gil, Yuseong-gu, Daejeon (#34047)" at bounding box center [700, 592] width 430 height 13
copy span "head office ​#510, 70, Yuseong-daero 1689beon-gil, Yuseong-gu, Daejeon (#34047)"
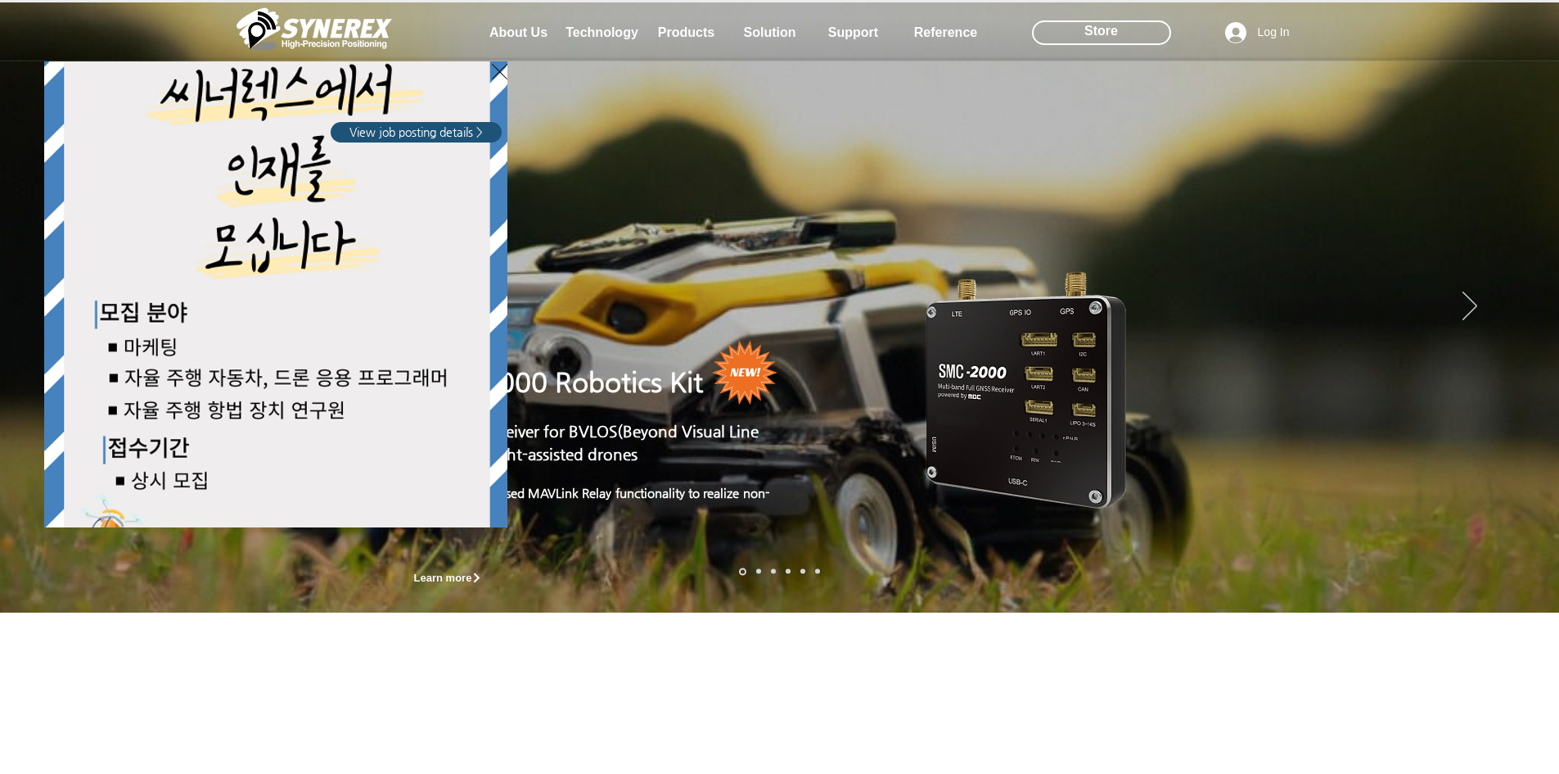
click at [515, 35] on div "LimX Dinamics" at bounding box center [779, 387] width 1559 height 774
click at [514, 34] on div "LimX Dinamics" at bounding box center [779, 387] width 1559 height 774
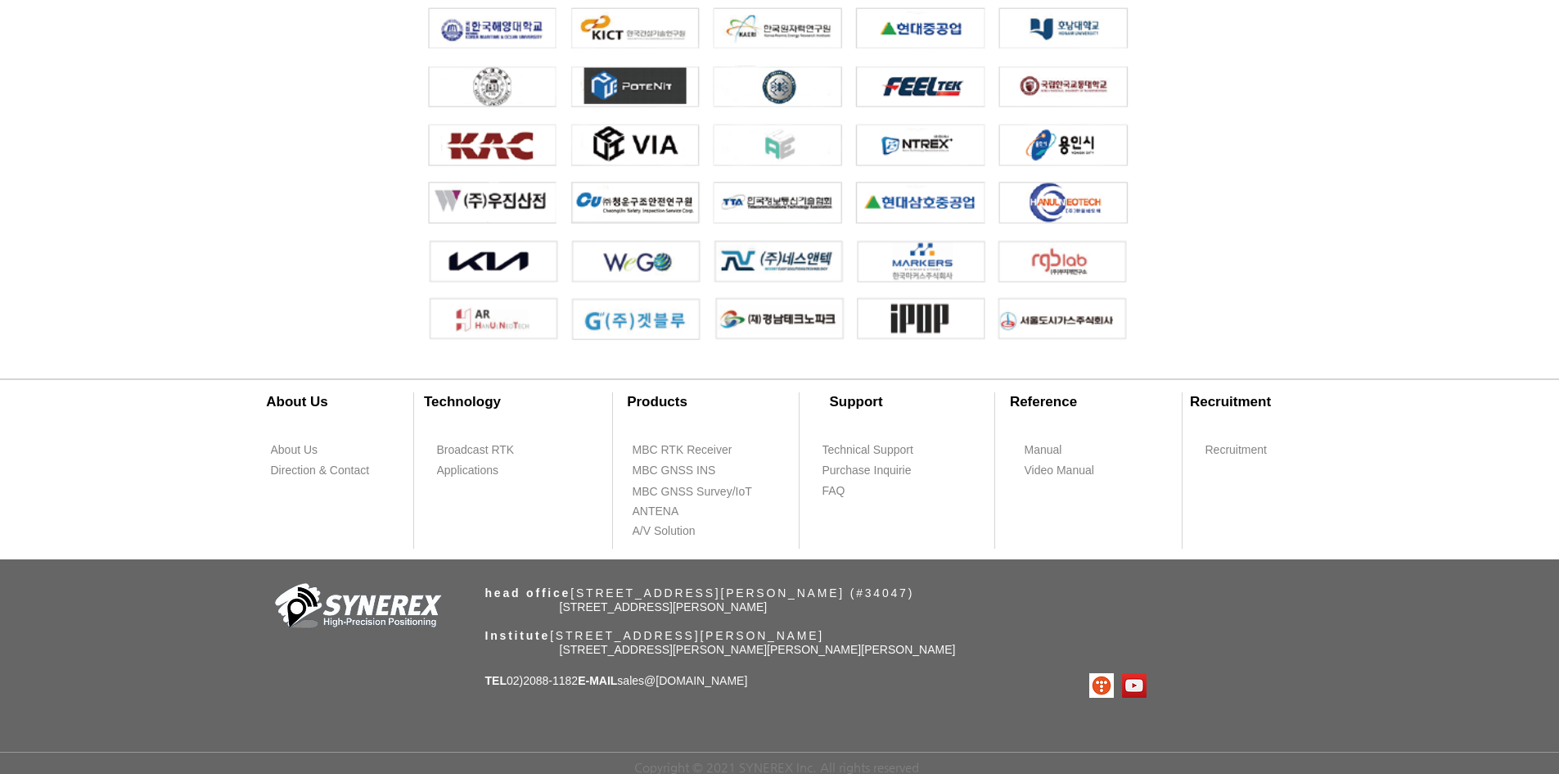
scroll to position [3724, 0]
drag, startPoint x: 584, startPoint y: 675, endPoint x: 510, endPoint y: 688, distance: 74.7
click at [510, 688] on div "​About Us ​Technology About Us Broadcast RTK Direction & Contact Applications P…" at bounding box center [779, 562] width 1559 height 424
copy span "02)2088-1182"
click at [593, 676] on span "TEL 02)[PHONE_NUMBER] E-MAIL sales @[DOMAIN_NAME]" at bounding box center [616, 680] width 263 height 13
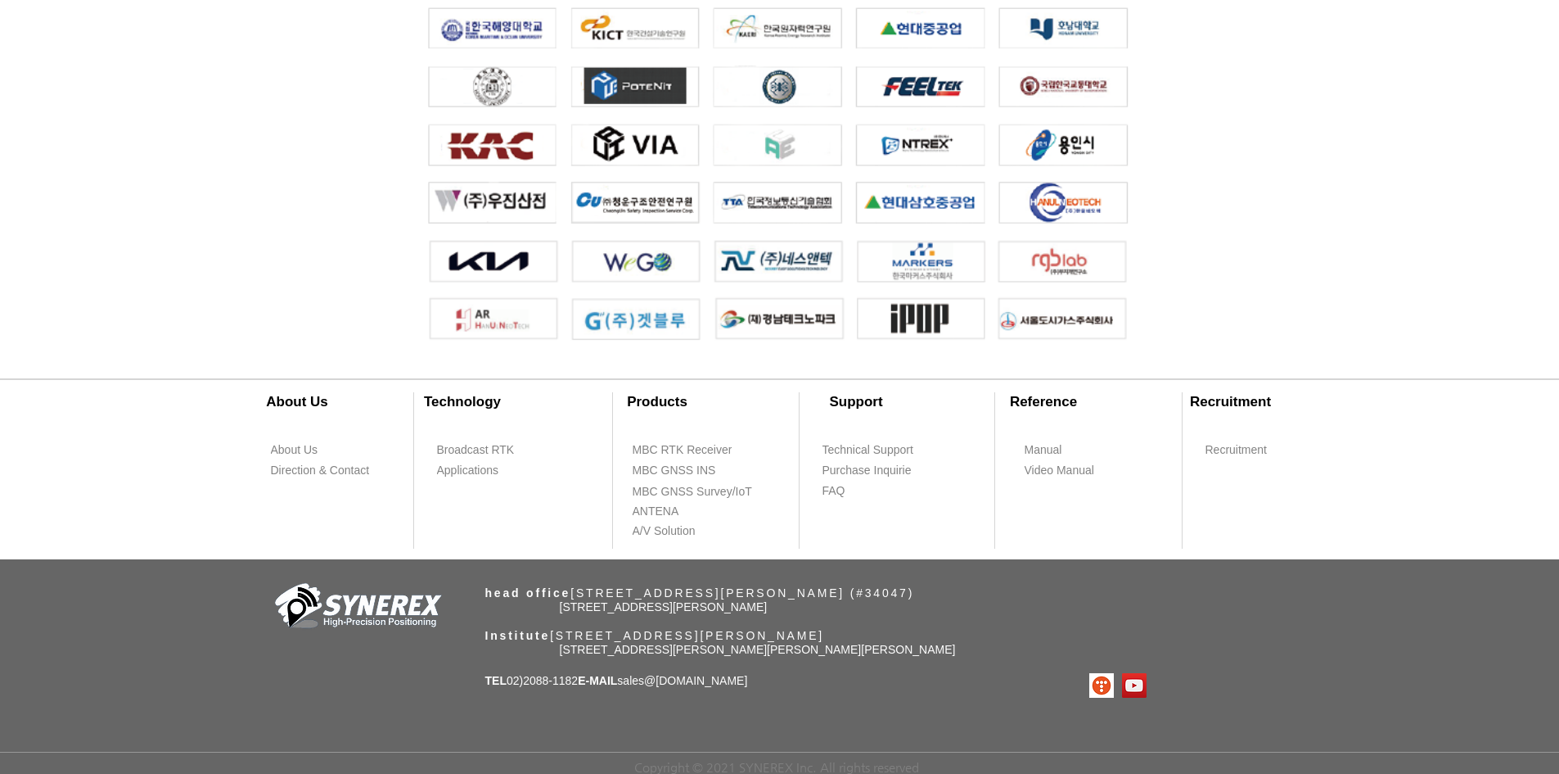
drag, startPoint x: 584, startPoint y: 680, endPoint x: 513, endPoint y: 688, distance: 70.8
click at [513, 688] on div "​About Us ​Technology About Us Broadcast RTK Direction & Contact Applications P…" at bounding box center [779, 562] width 1559 height 424
copy span "02)2088-1182"
drag, startPoint x: 741, startPoint y: 677, endPoint x: 642, endPoint y: 678, distance: 99.0
click at [642, 678] on p "TEL 02)[PHONE_NUMBER] E-MAIL sales @[DOMAIN_NAME]" at bounding box center [616, 681] width 263 height 16
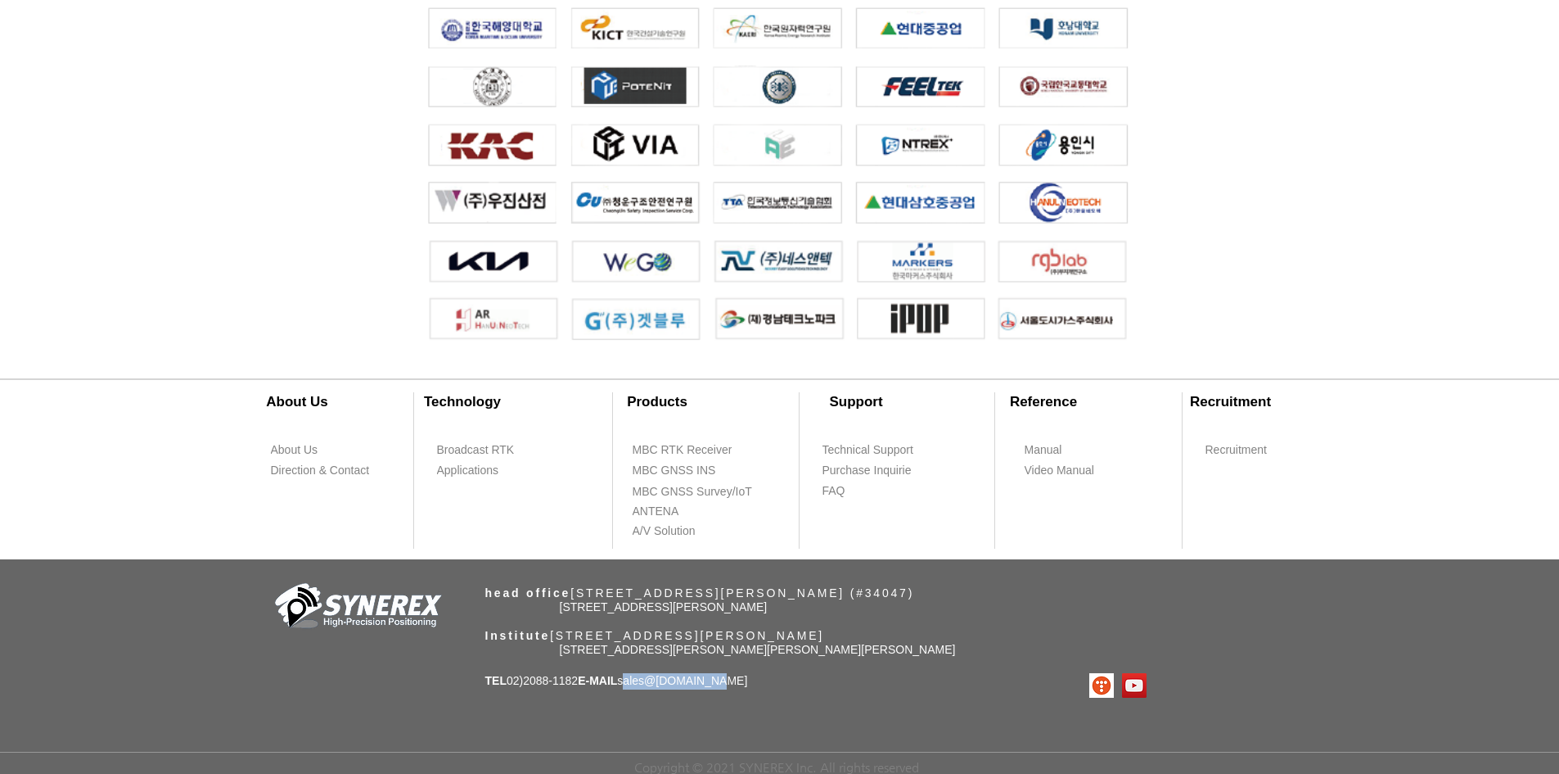
copy span "sales @[DOMAIN_NAME]"
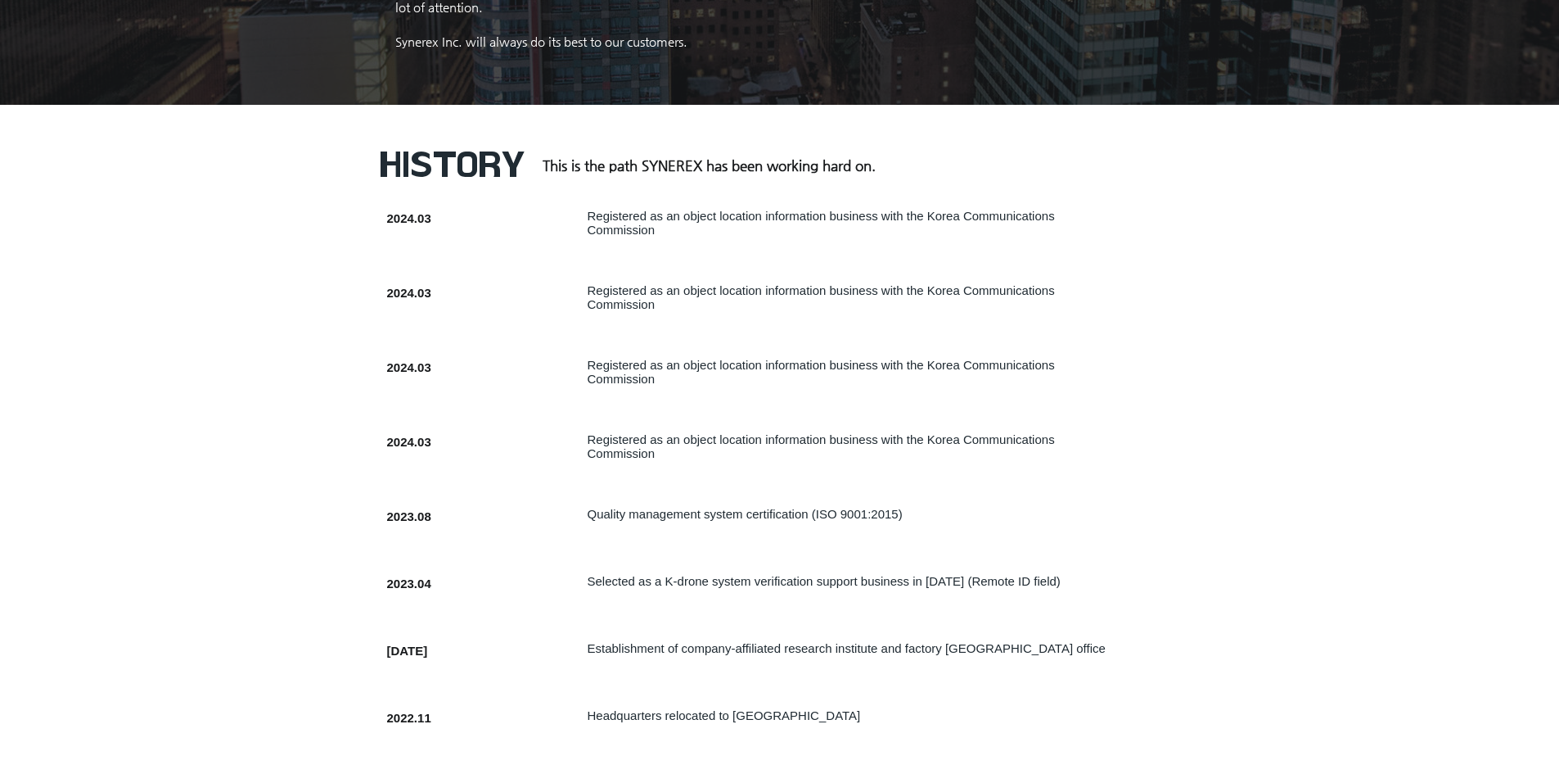
drag, startPoint x: 180, startPoint y: 155, endPoint x: 195, endPoint y: 103, distance: 53.6
